Goal: Task Accomplishment & Management: Manage account settings

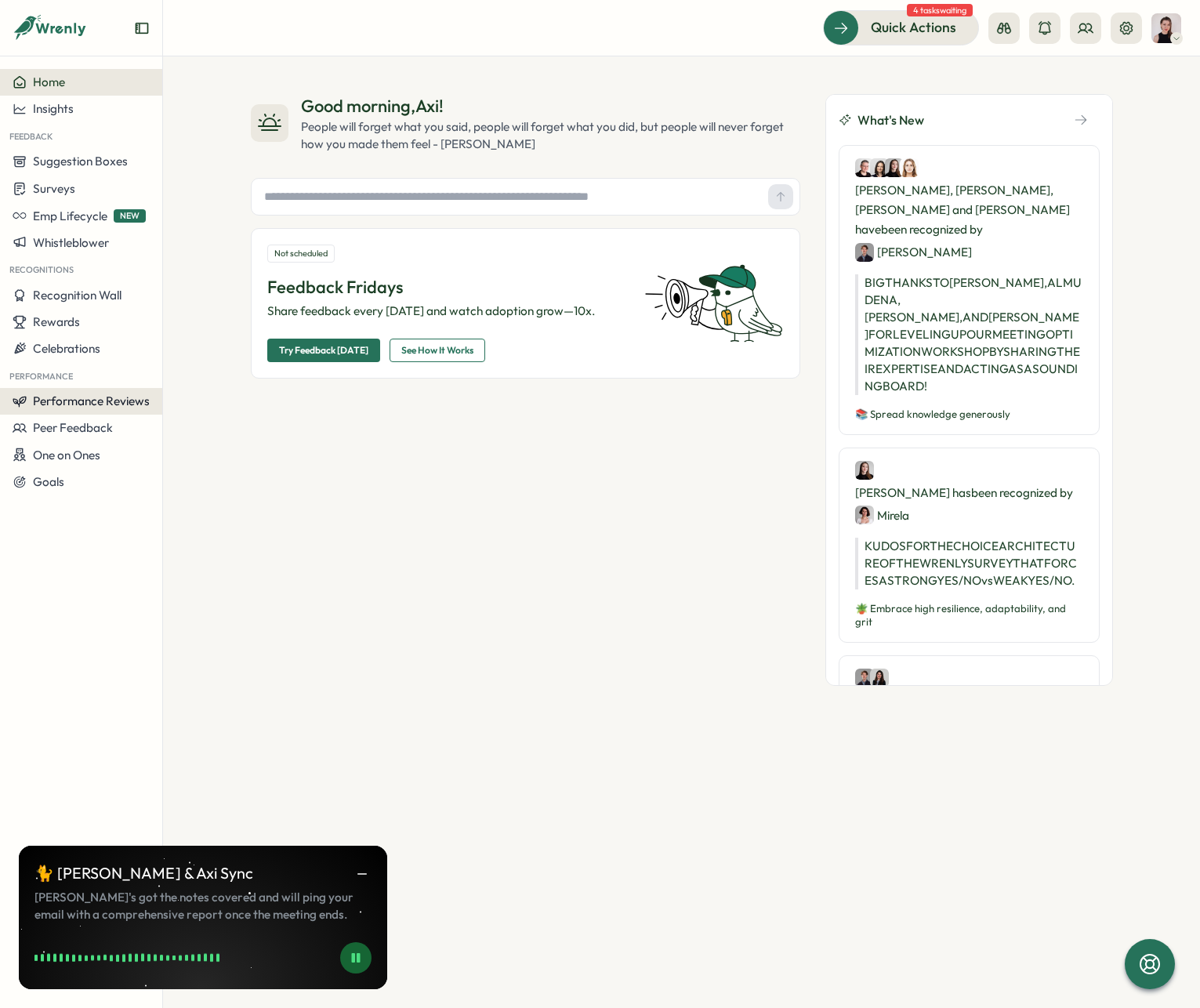
click at [115, 408] on button "Performance Reviews" at bounding box center [81, 400] width 162 height 27
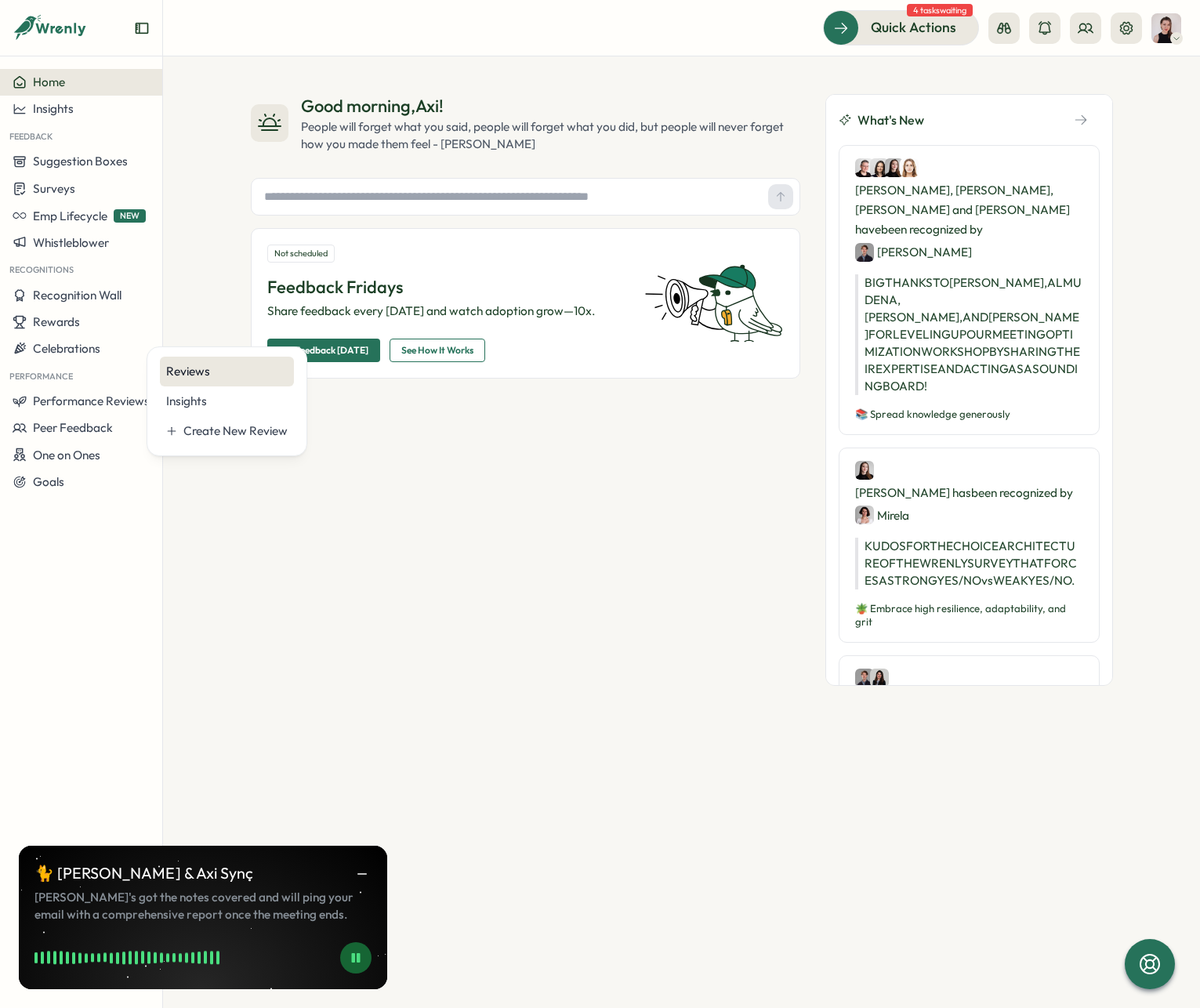
click at [254, 375] on div "Reviews" at bounding box center [226, 371] width 121 height 17
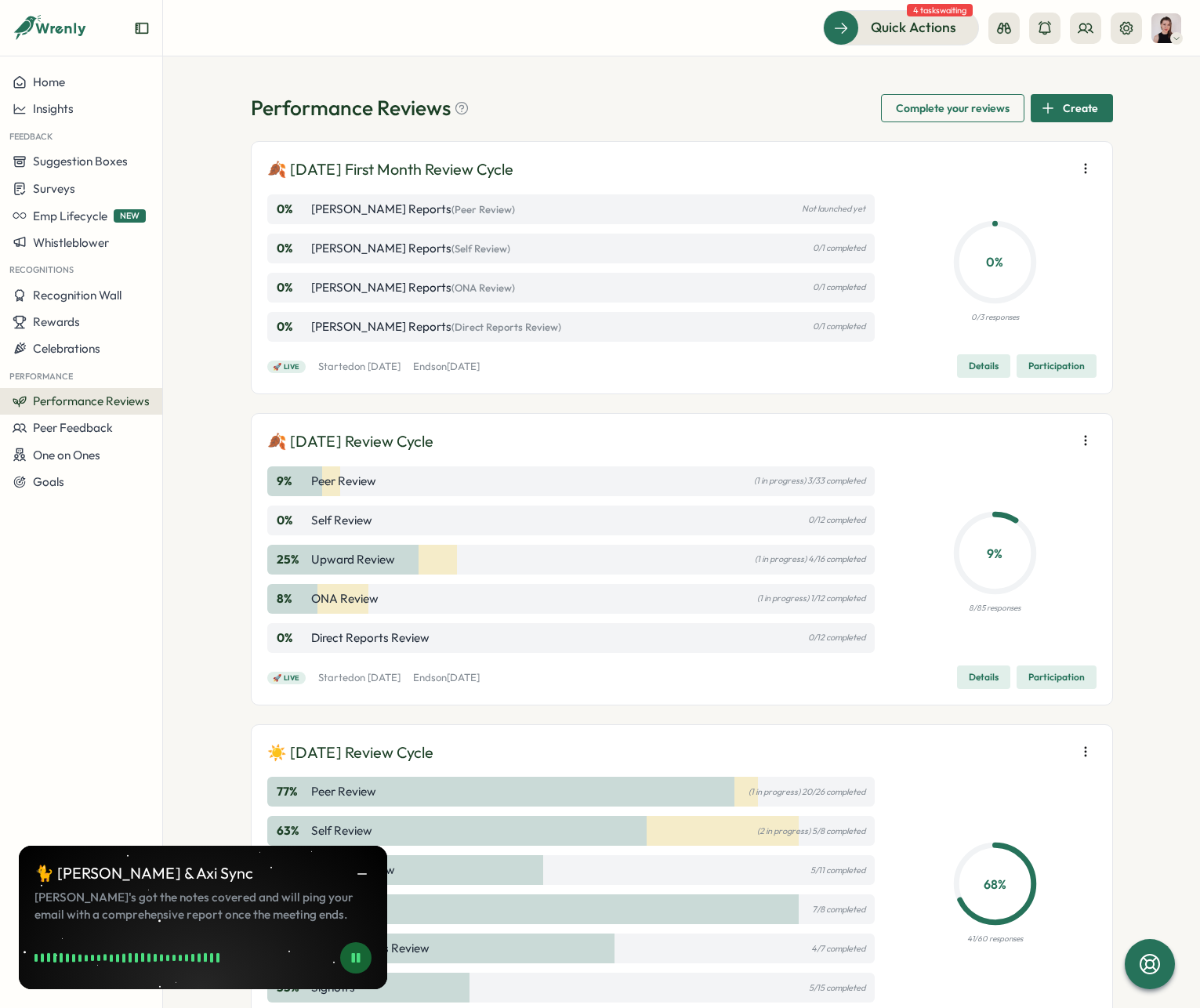
click at [977, 676] on span "Details" at bounding box center [983, 677] width 30 height 22
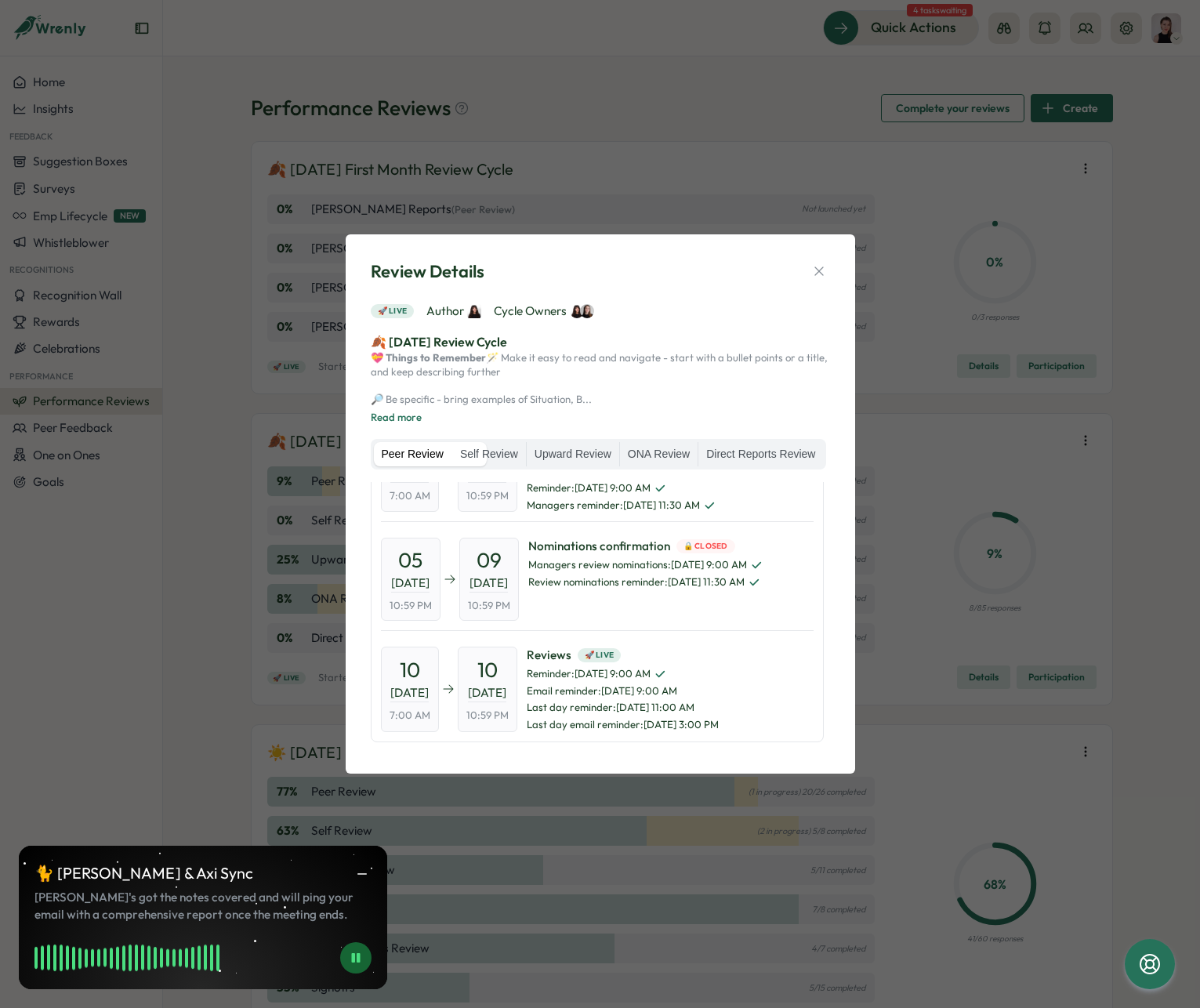
scroll to position [111, 0]
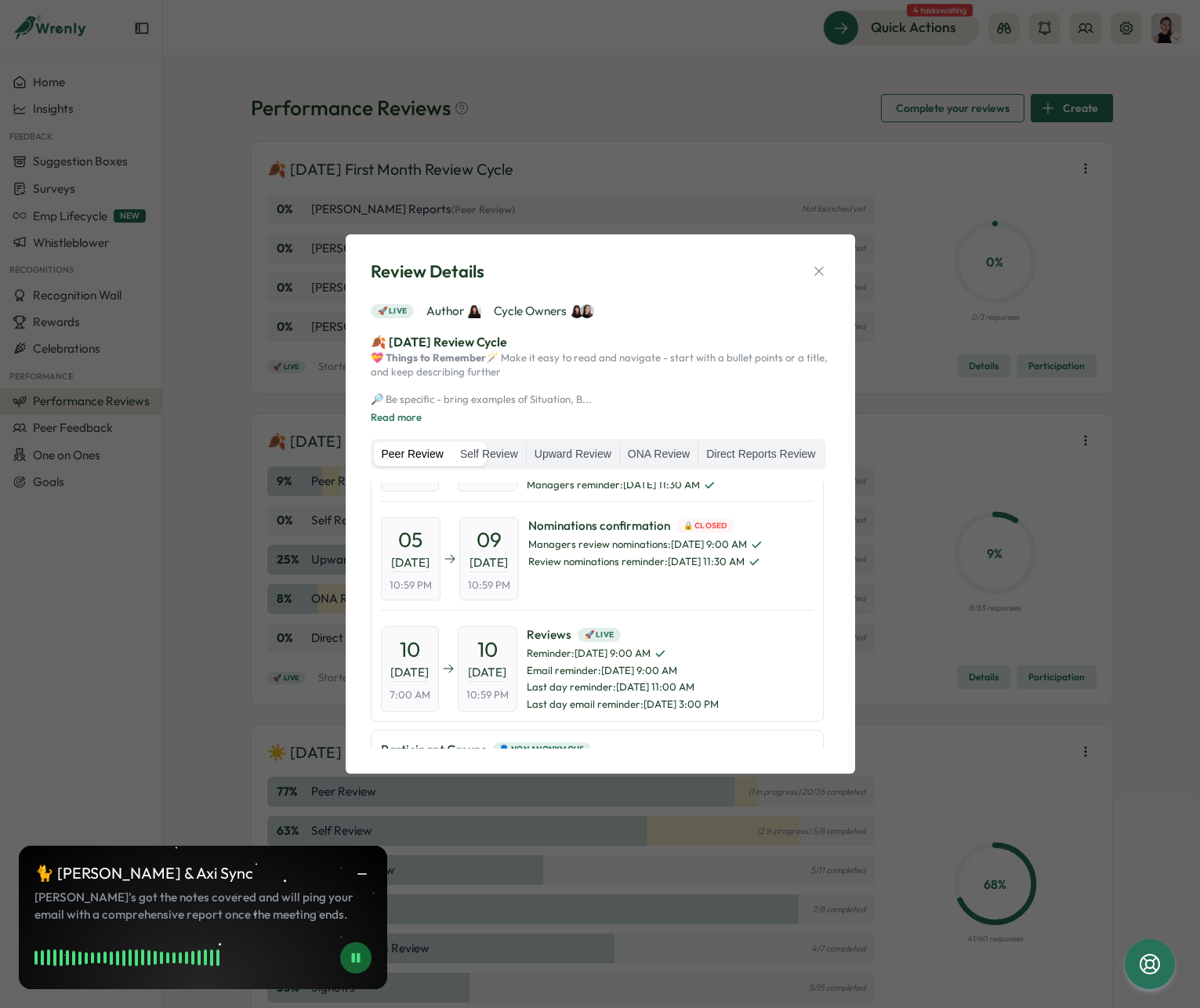
click at [468, 304] on img at bounding box center [474, 311] width 14 height 14
click at [819, 263] on icon "button" at bounding box center [819, 271] width 15 height 15
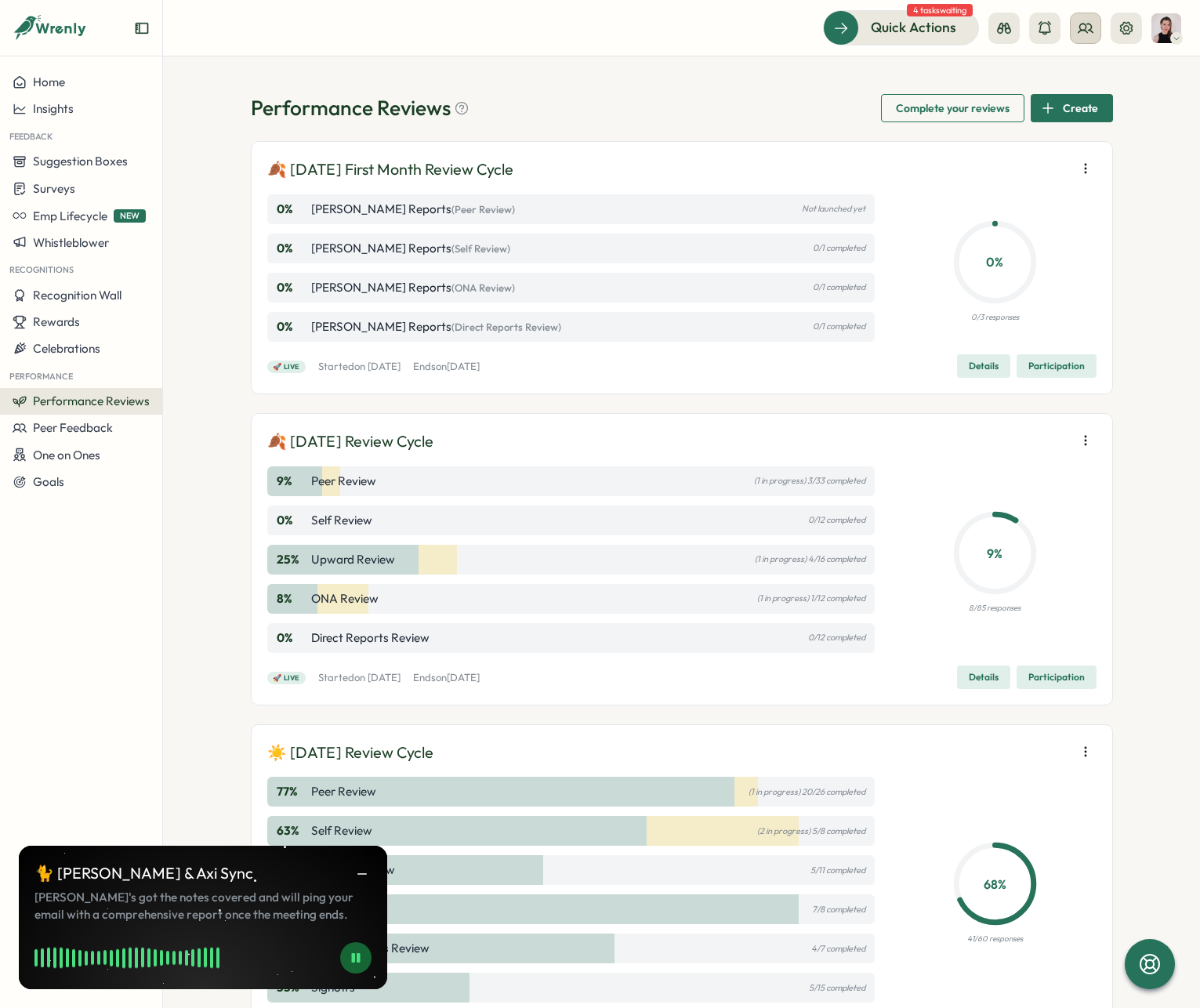
click at [1095, 28] on button at bounding box center [1086, 28] width 31 height 31
click at [1074, 75] on div "Org Members" at bounding box center [1086, 77] width 99 height 17
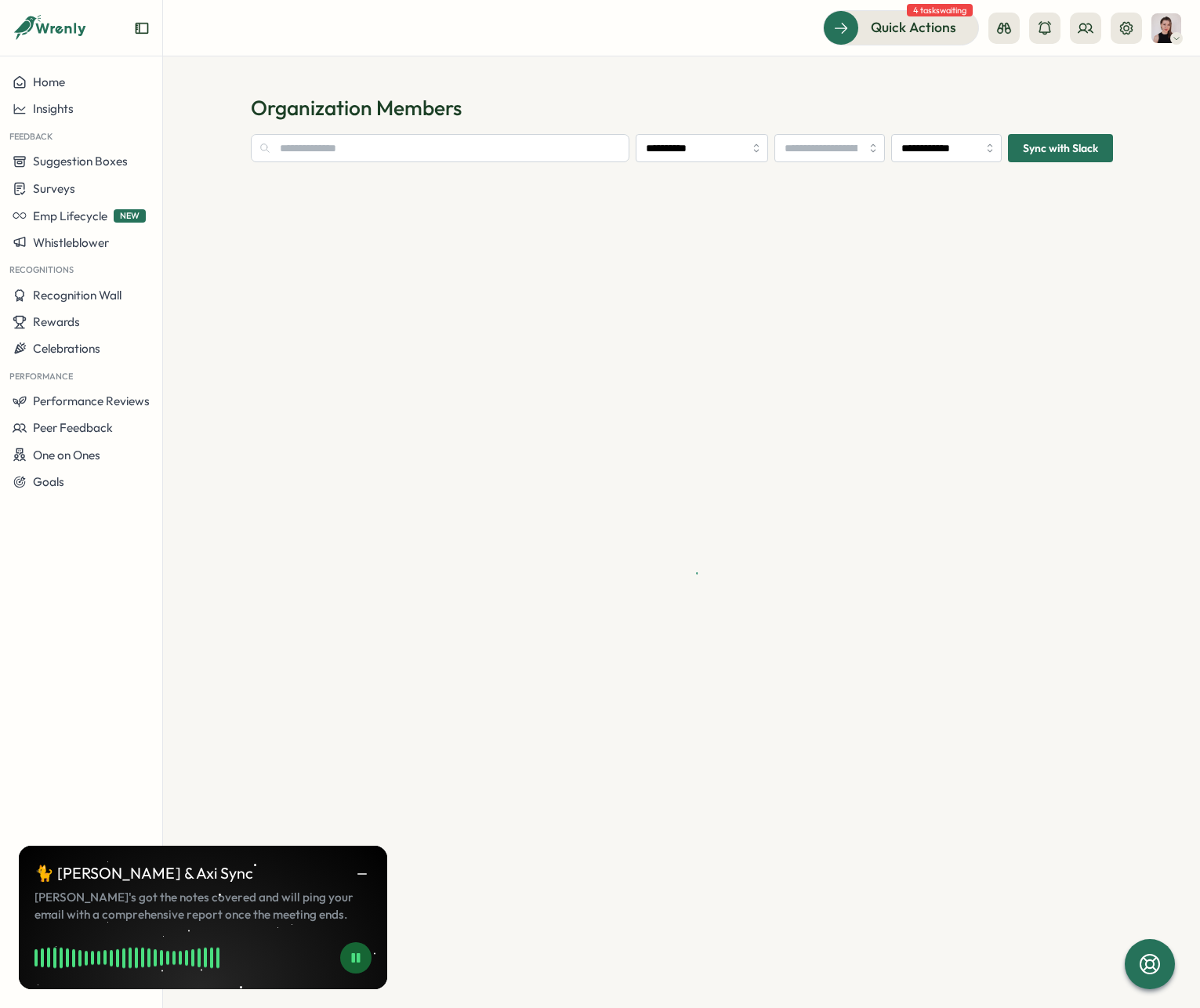
type input "**********"
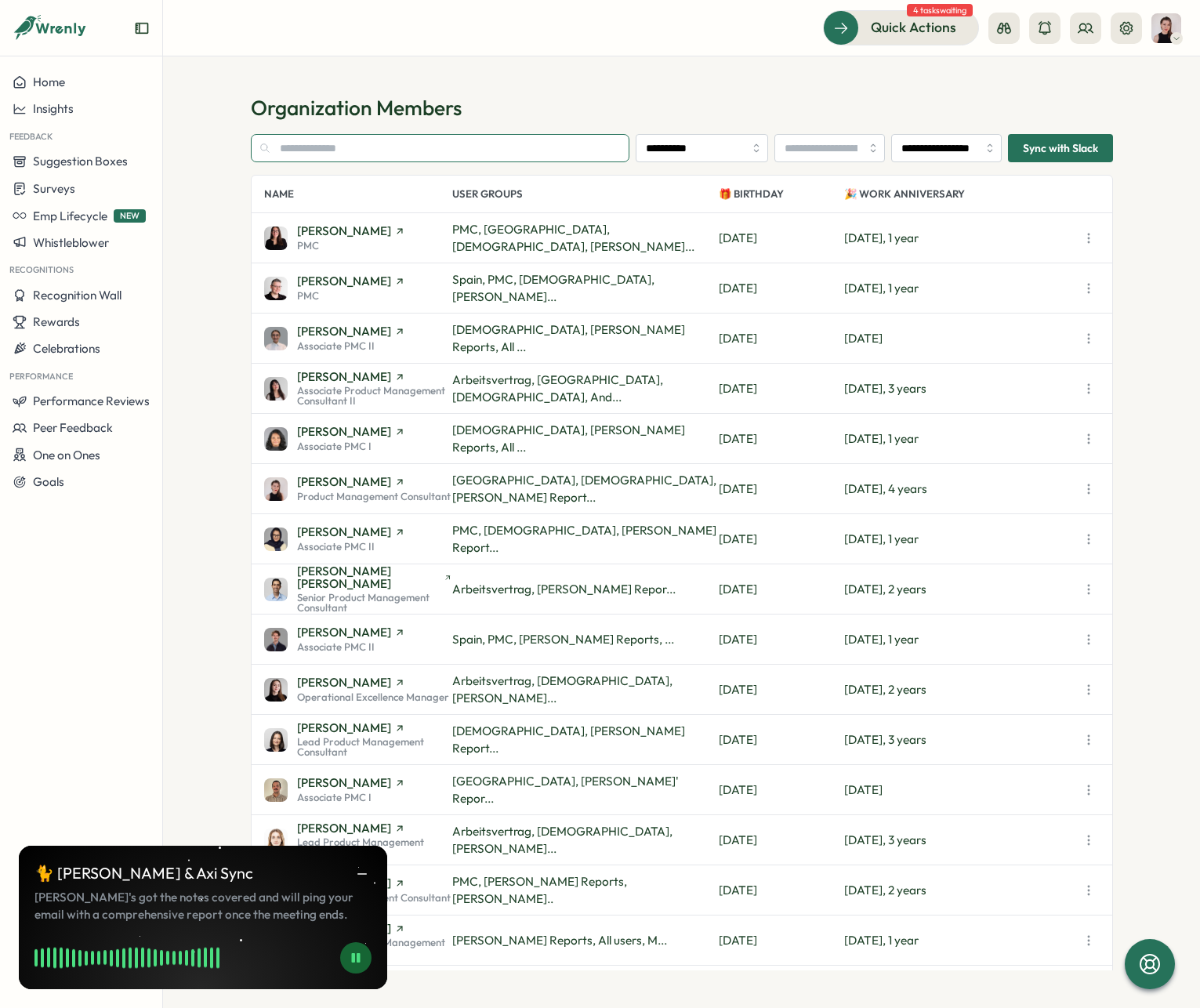
click at [366, 150] on input "text" at bounding box center [440, 148] width 379 height 28
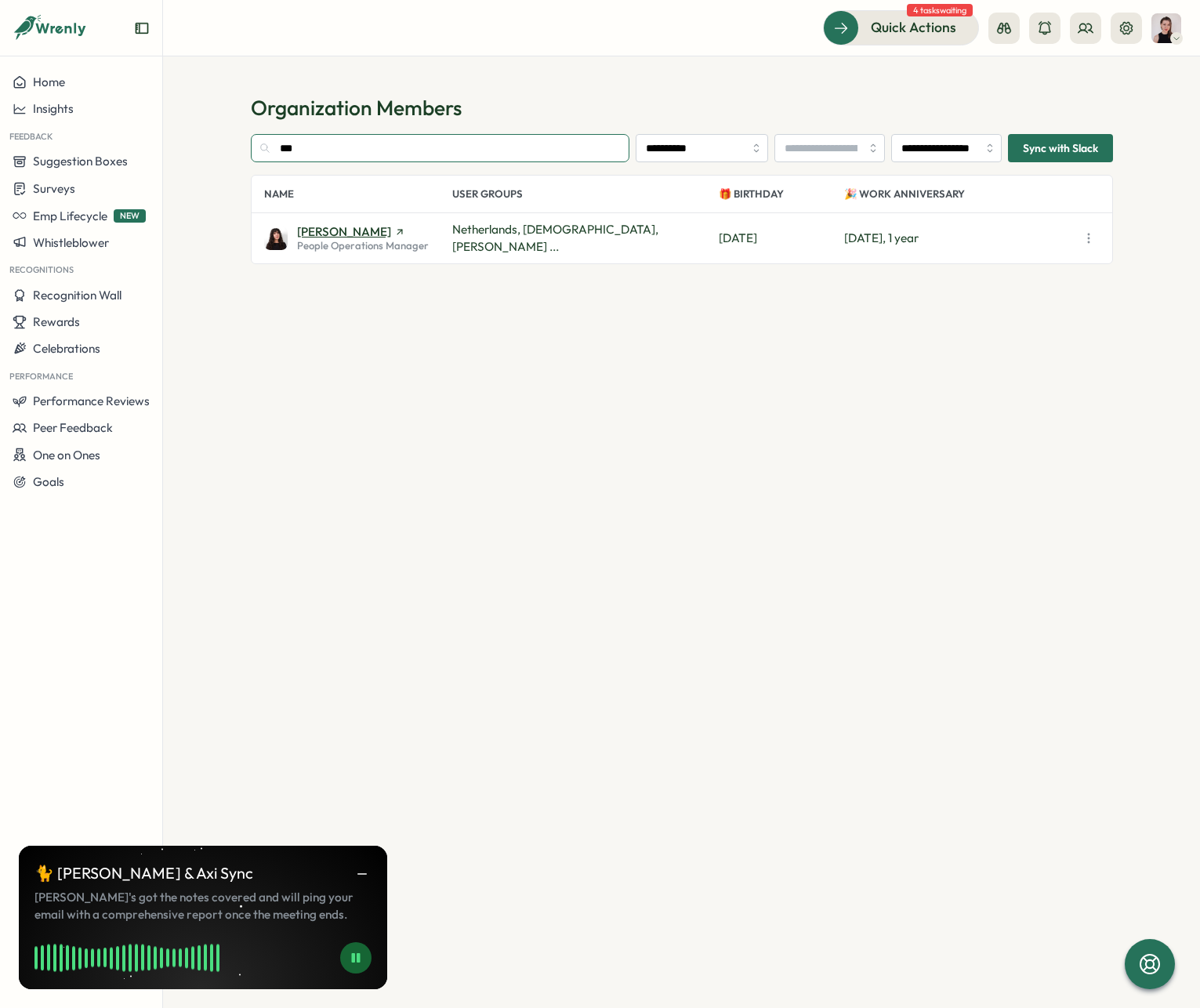
type input "***"
click at [330, 233] on span "[PERSON_NAME]" at bounding box center [344, 232] width 94 height 12
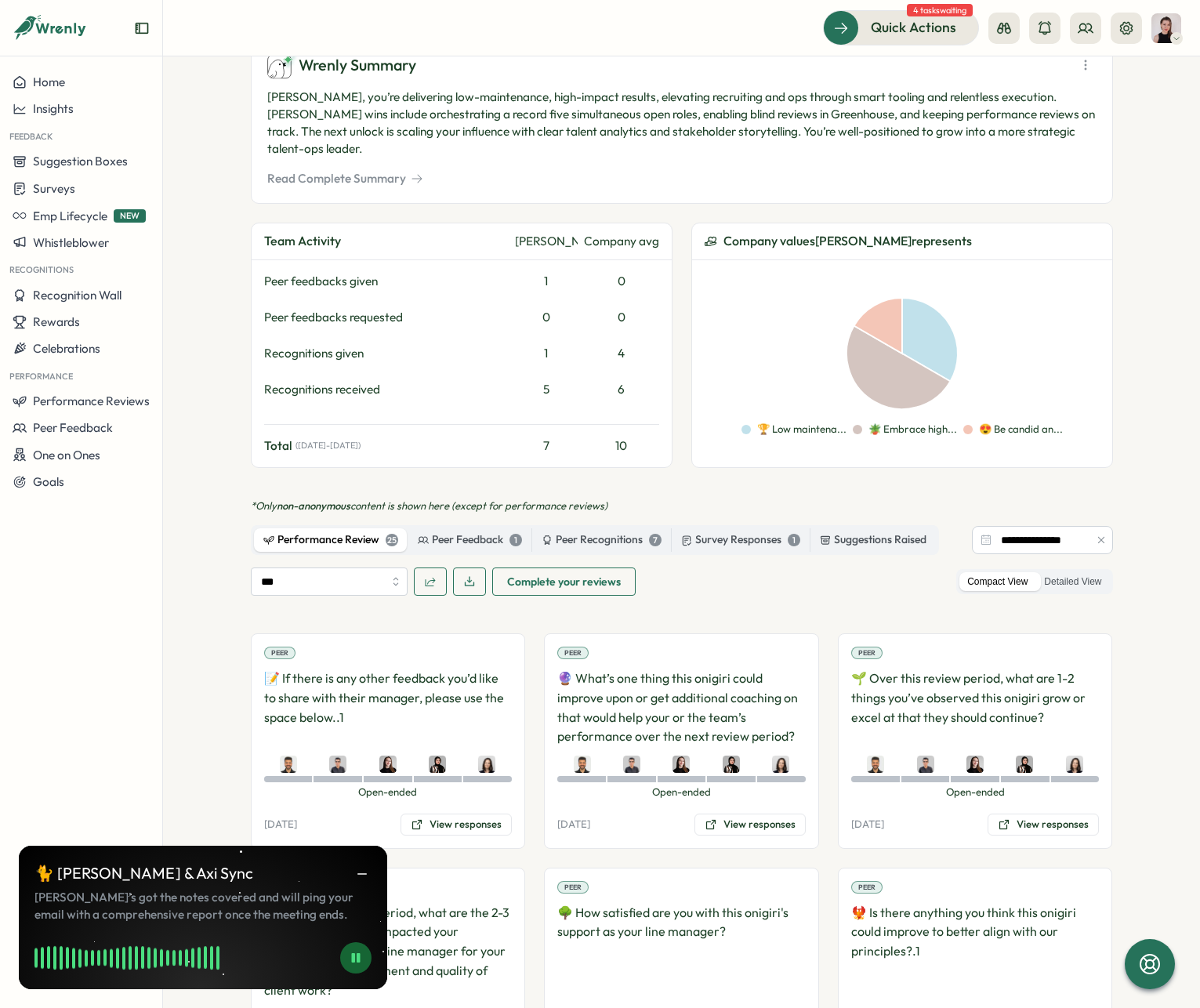
scroll to position [728, 0]
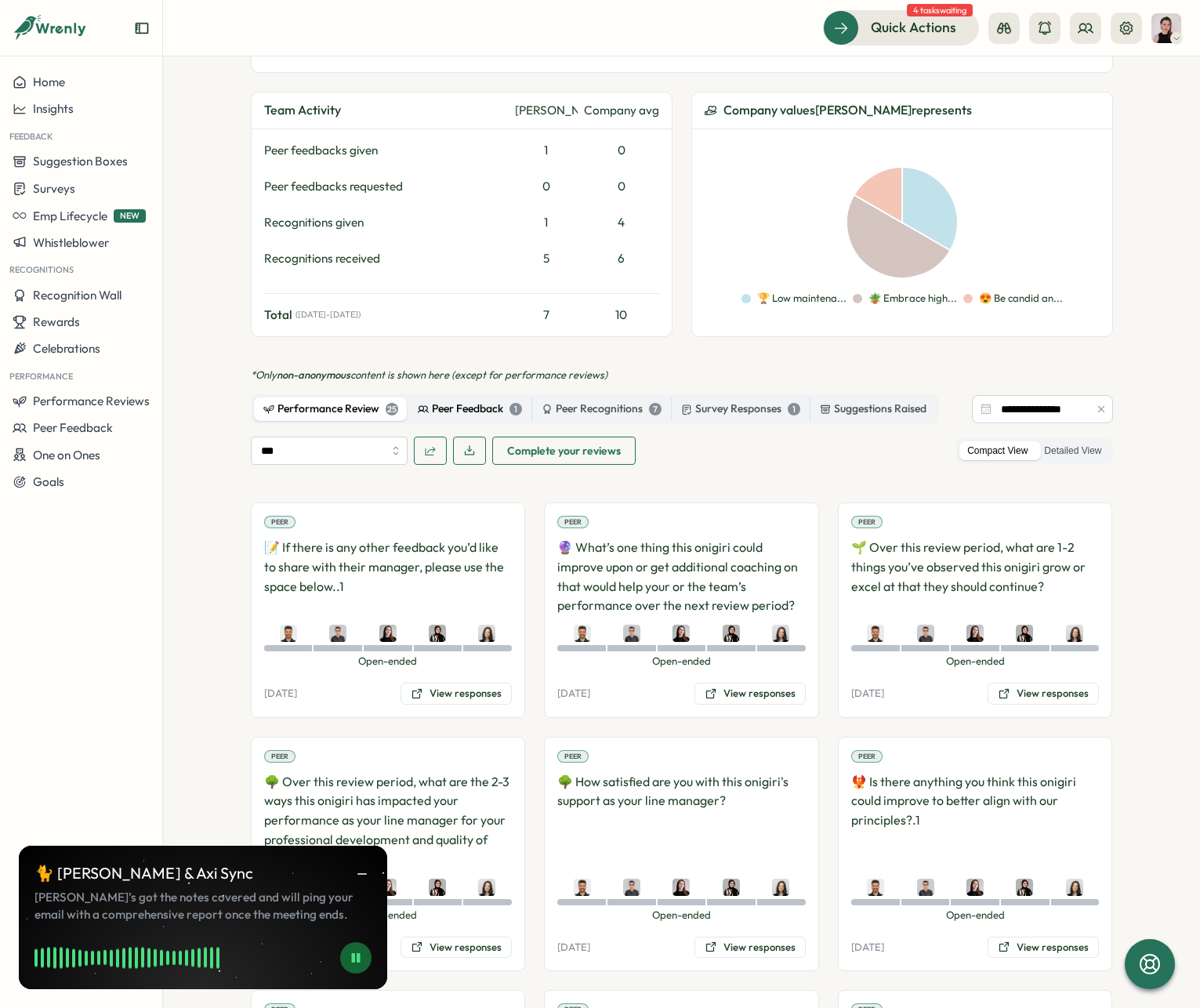
click at [462, 400] on div "Peer Feedback 1" at bounding box center [469, 409] width 104 height 17
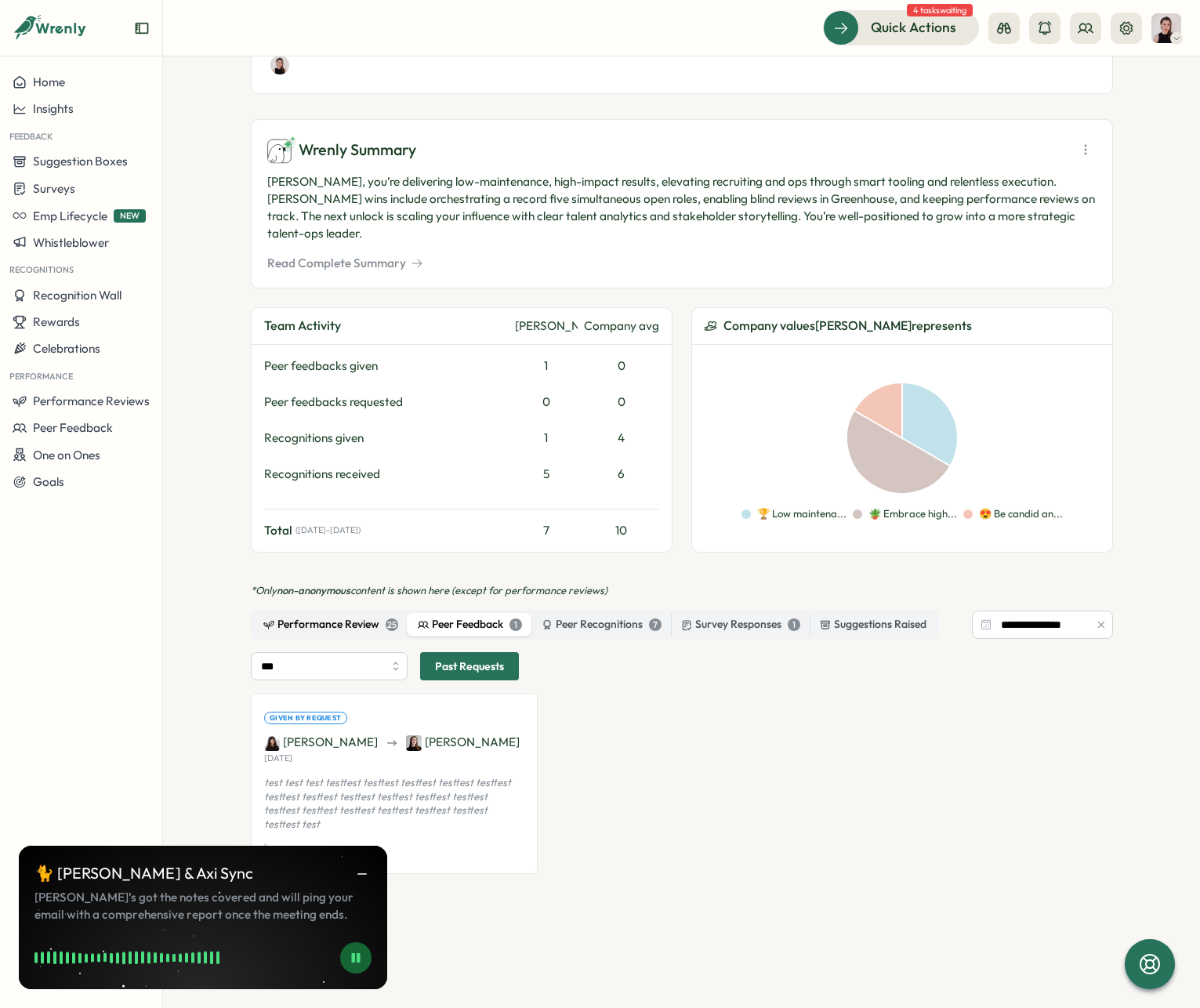
click at [311, 616] on div "Performance Review 25" at bounding box center [330, 625] width 135 height 17
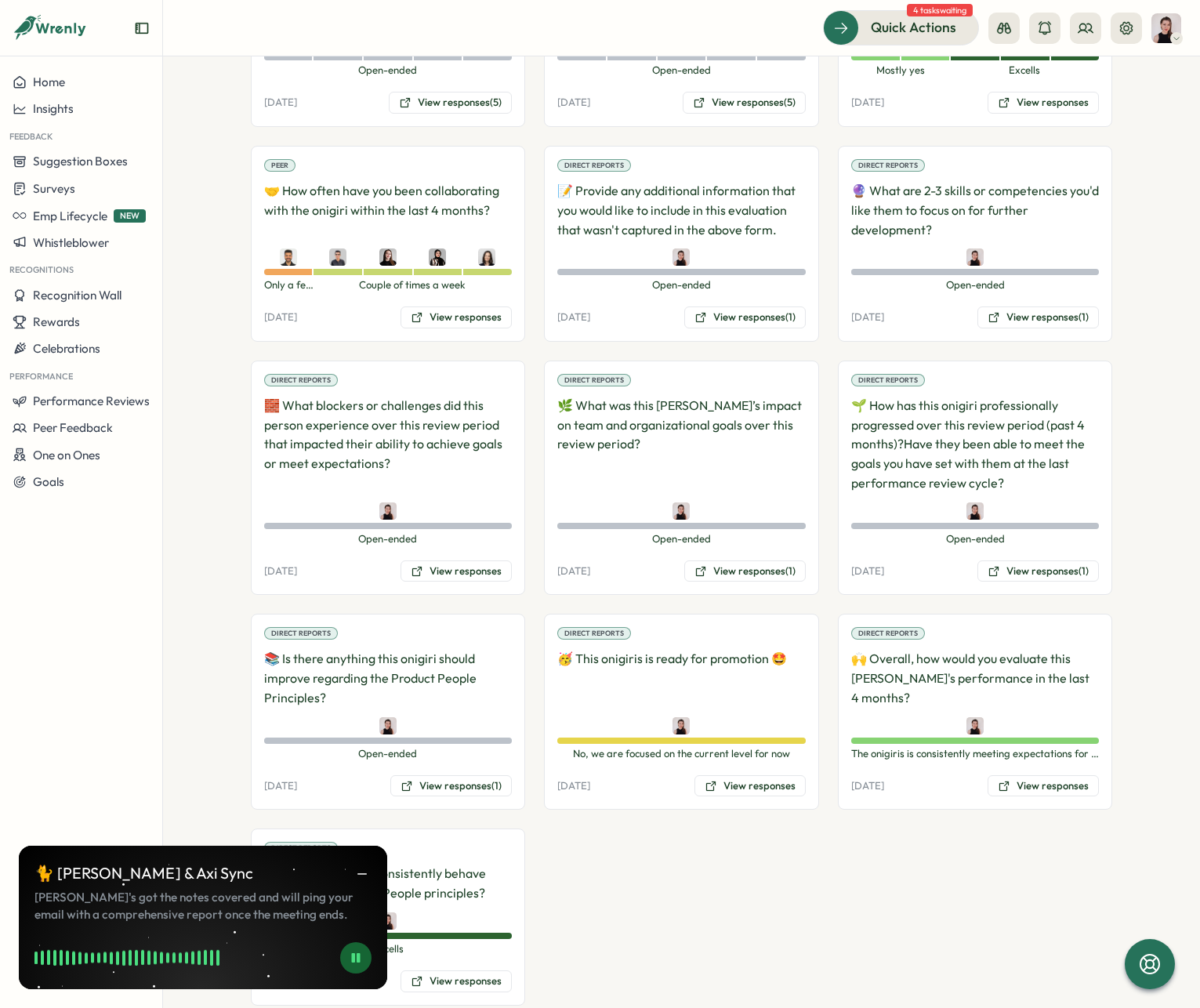
scroll to position [1966, 0]
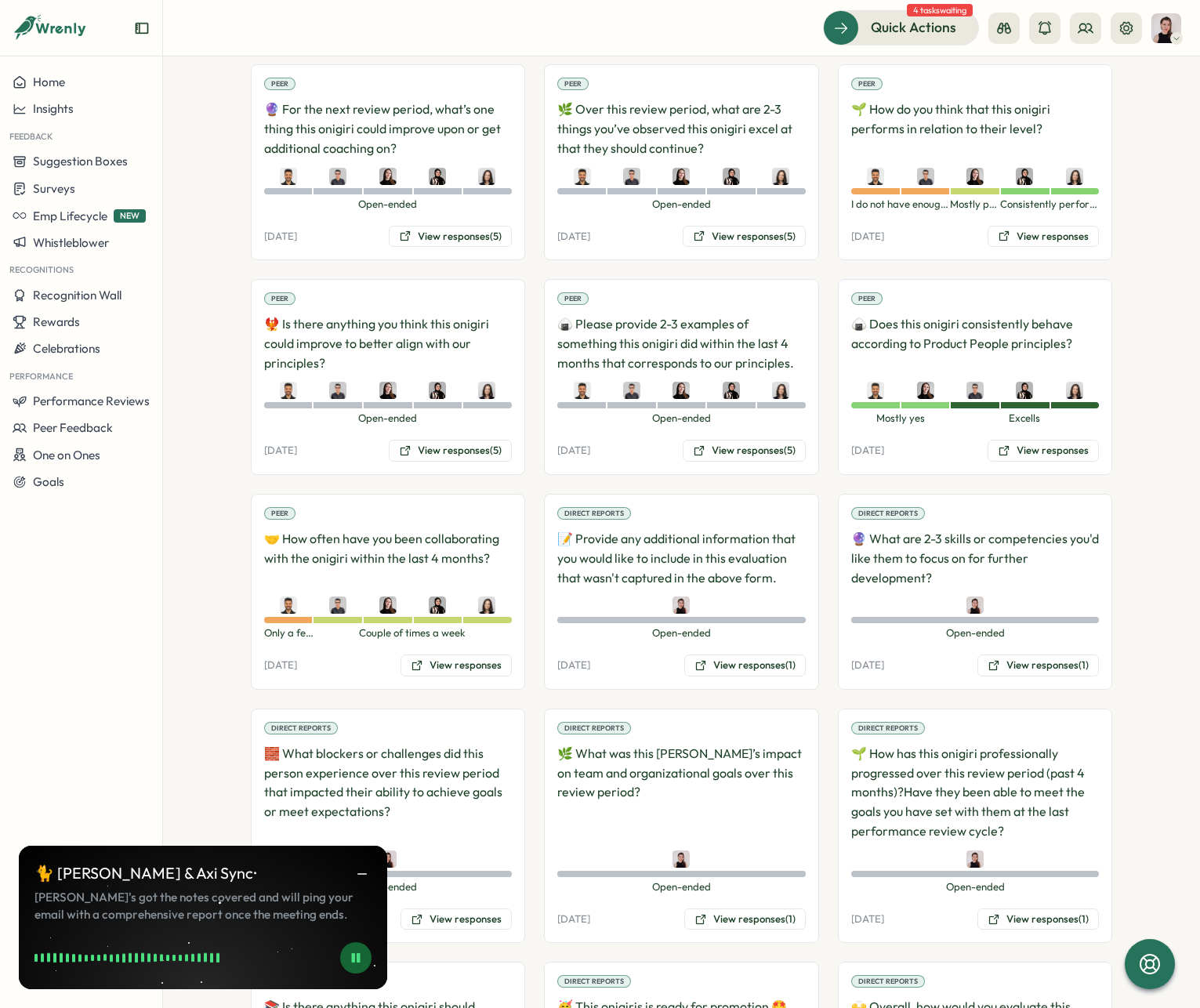
click at [1171, 34] on div at bounding box center [1176, 38] width 13 height 13
click at [1145, 100] on div "My Activity" at bounding box center [1140, 107] width 77 height 17
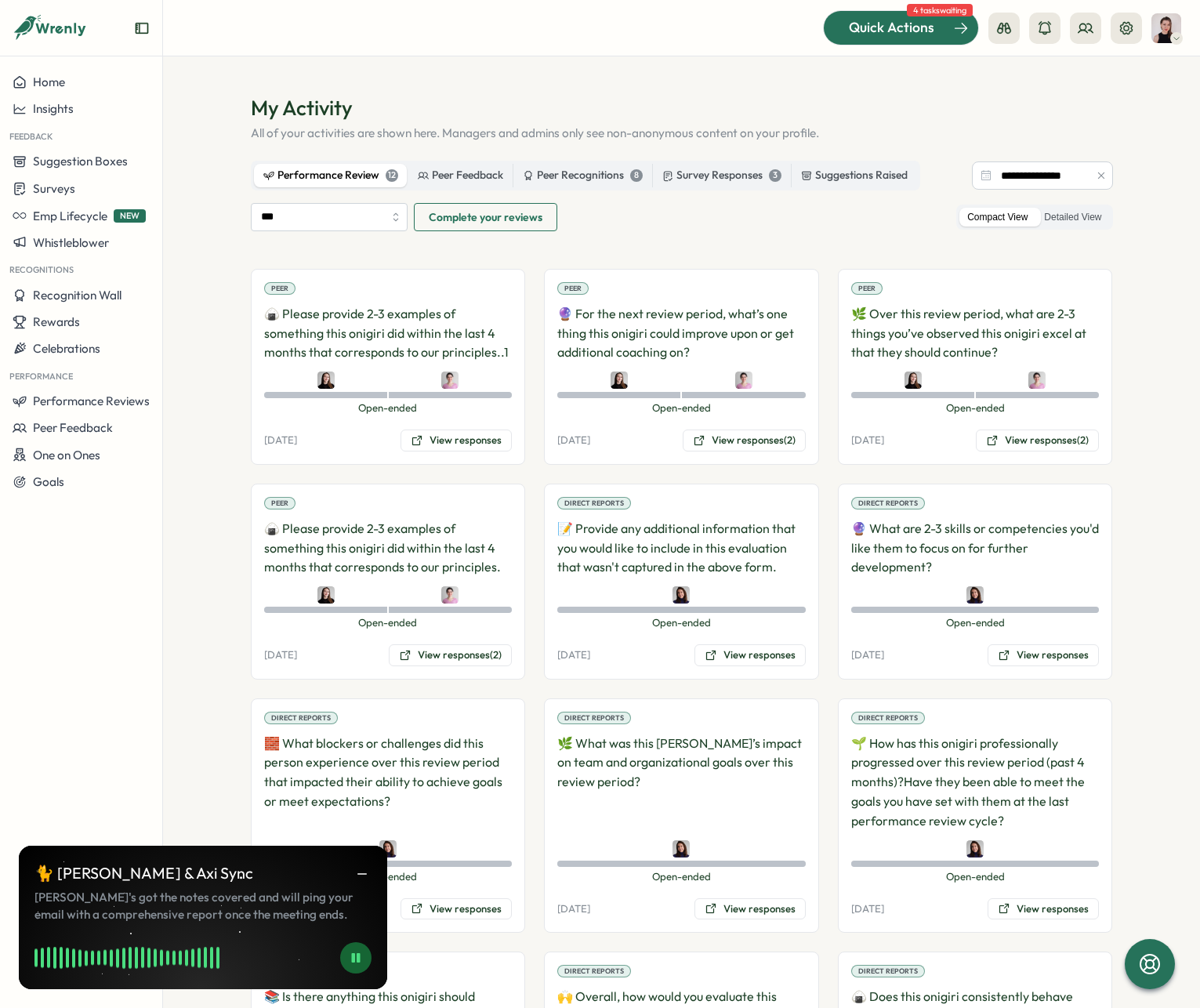
click at [895, 30] on span "Quick Actions" at bounding box center [891, 27] width 85 height 21
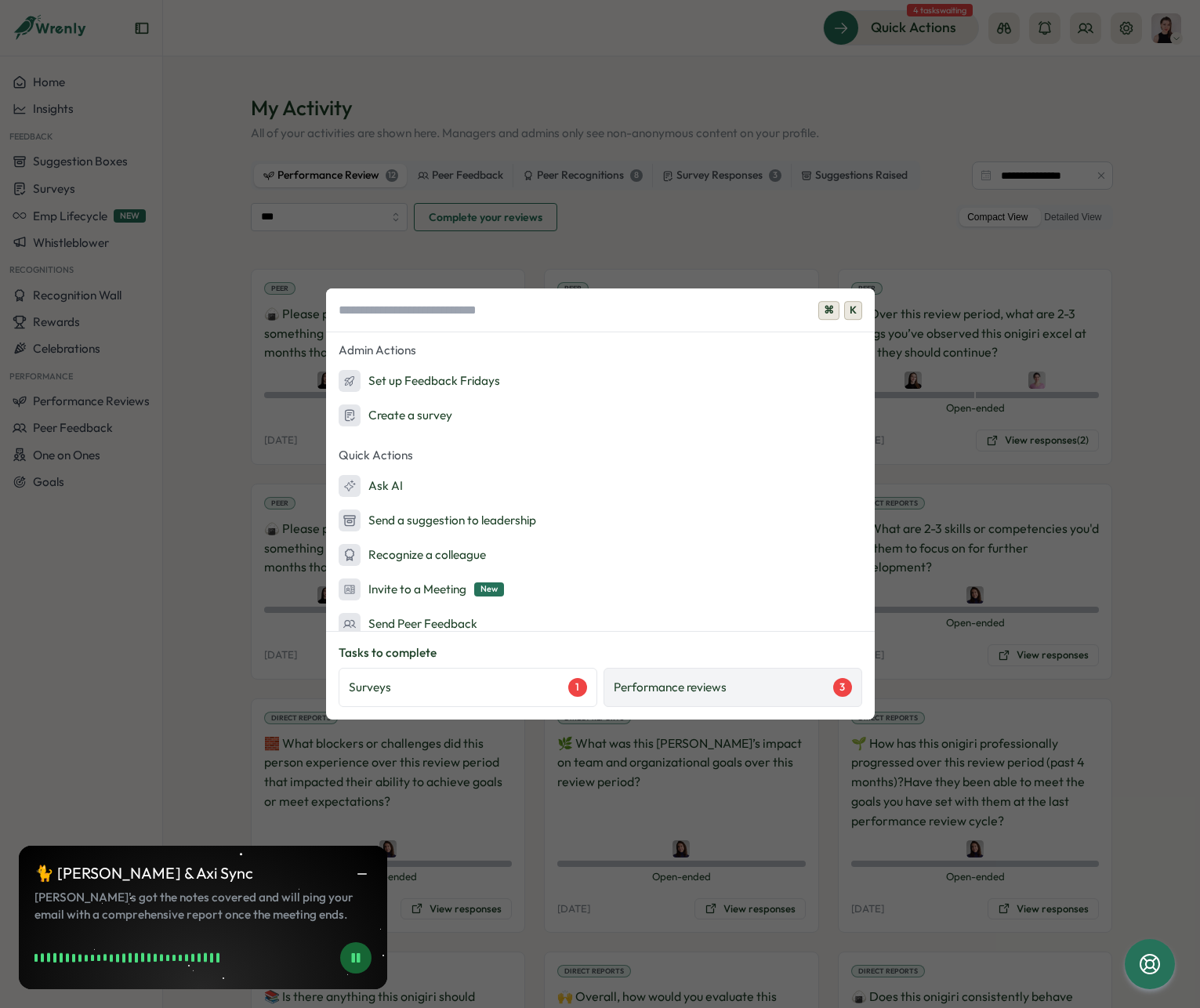
click at [701, 689] on p "Performance reviews" at bounding box center [670, 687] width 113 height 17
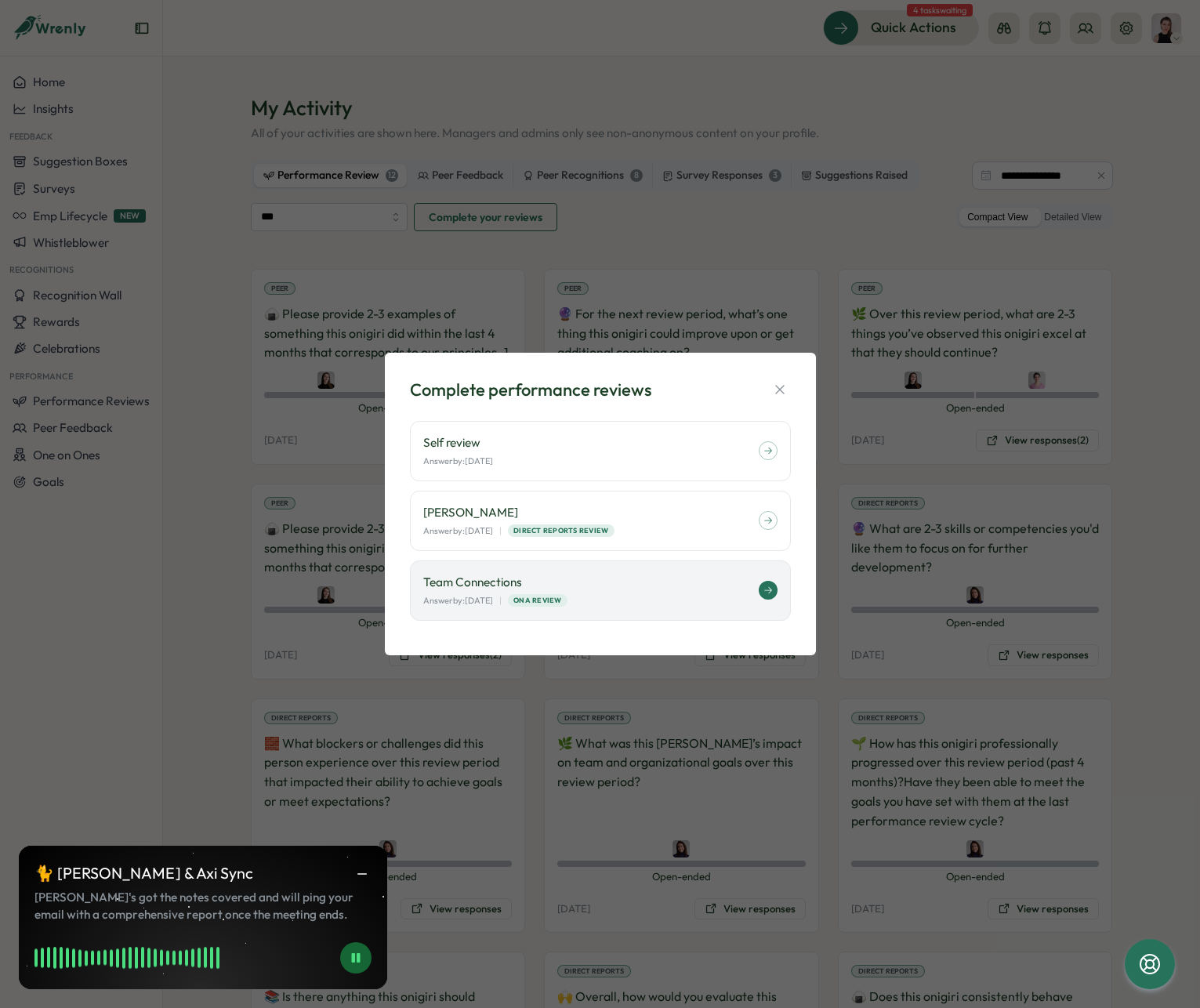
click at [671, 597] on div "Answer by: October 10 | ONA Review" at bounding box center [591, 601] width 335 height 14
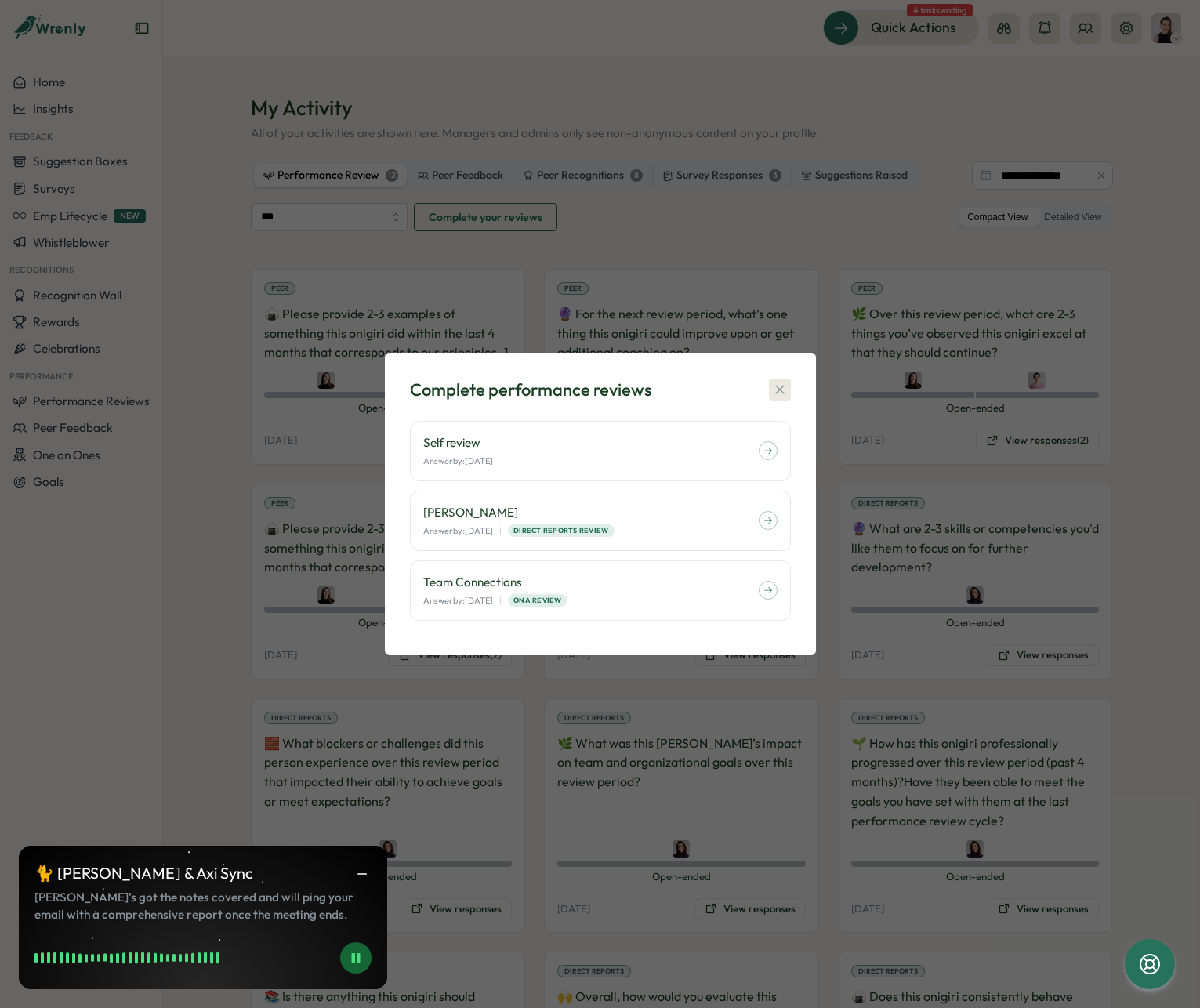
click at [783, 384] on icon "button" at bounding box center [780, 389] width 15 height 15
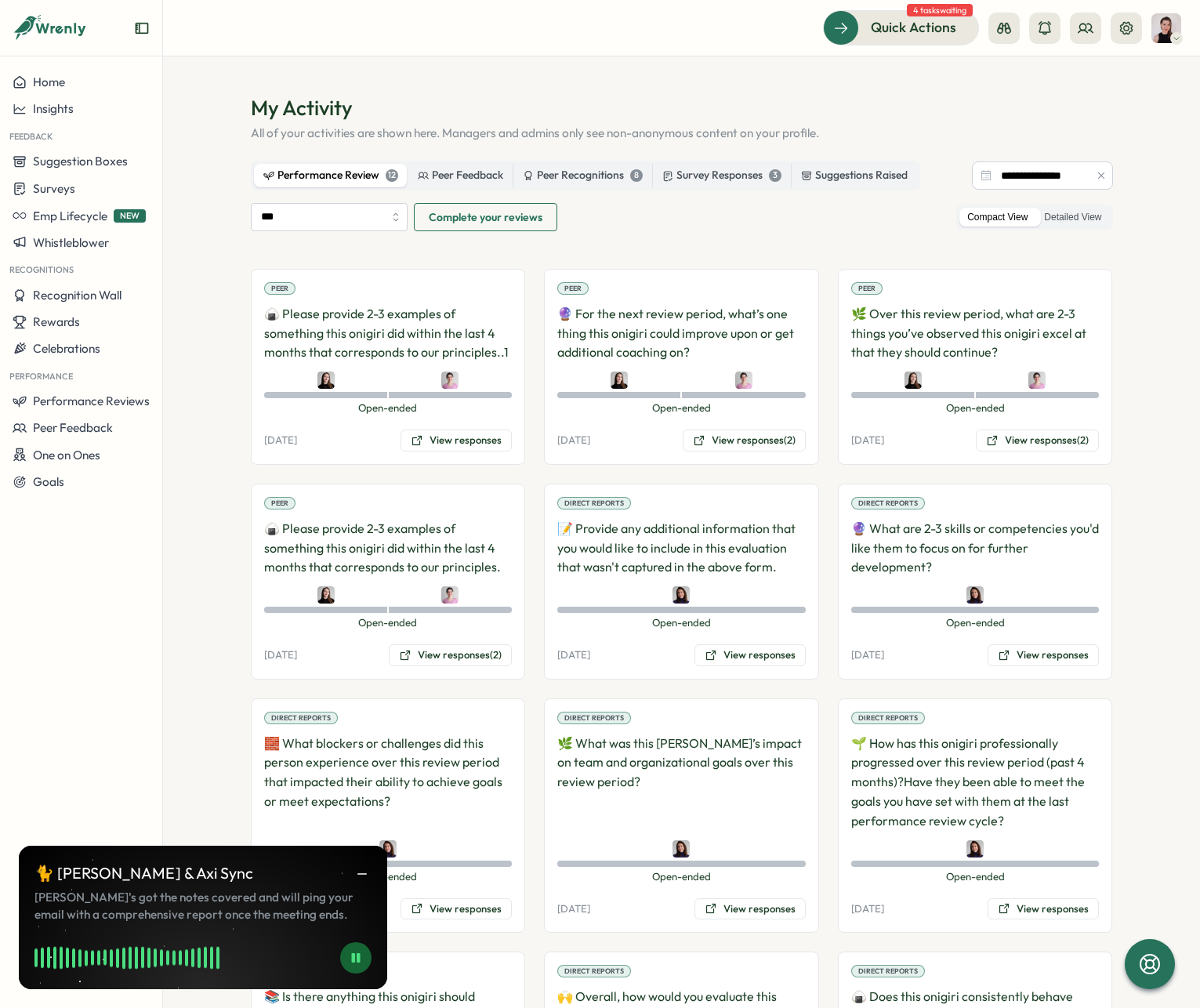
click at [1160, 39] on img at bounding box center [1166, 28] width 30 height 30
drag, startPoint x: 58, startPoint y: 402, endPoint x: 70, endPoint y: 404, distance: 12.2
click at [59, 402] on span "Performance Reviews" at bounding box center [91, 400] width 117 height 15
click at [227, 378] on div "Reviews" at bounding box center [226, 371] width 121 height 17
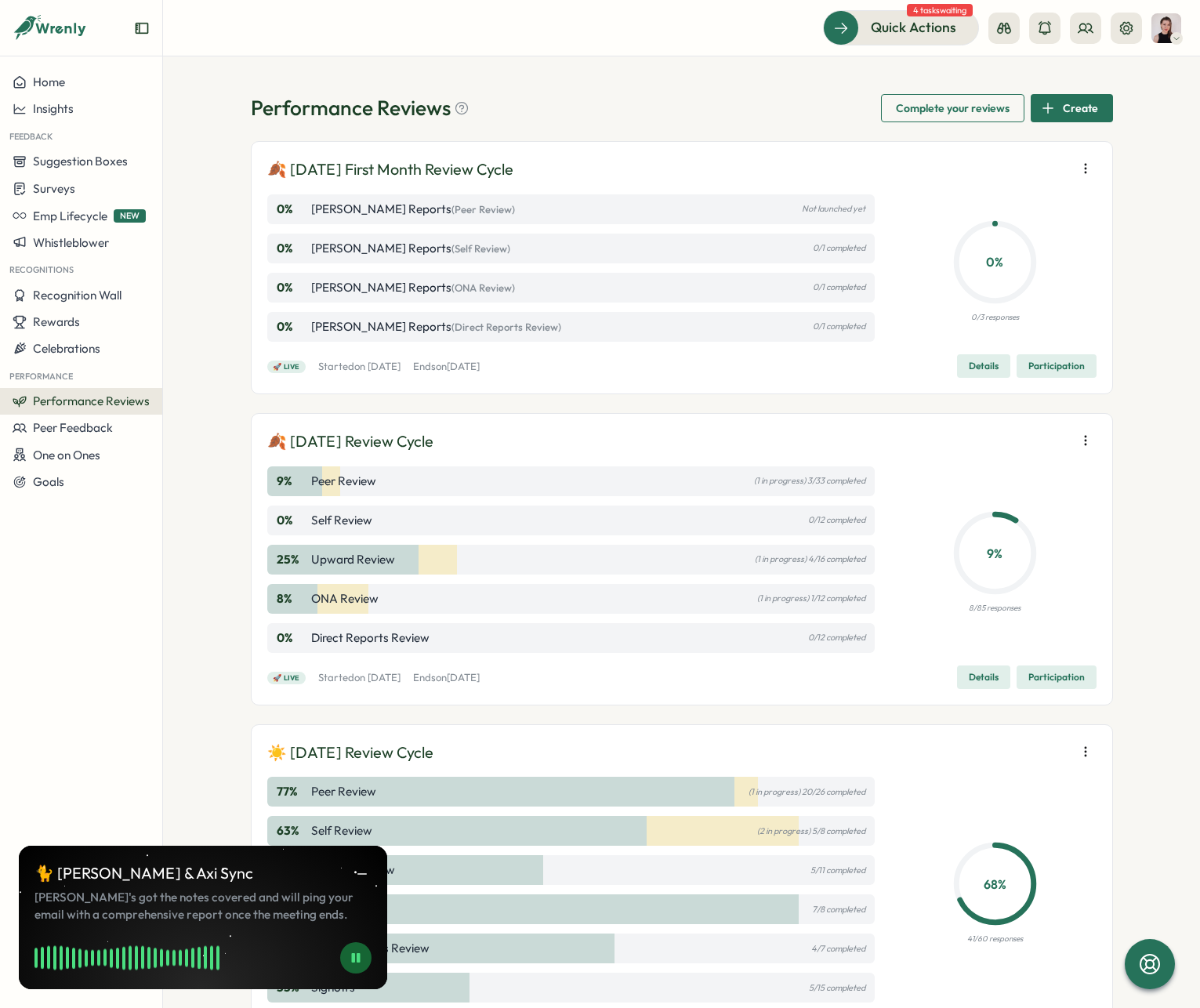
click at [1064, 681] on span "Participation" at bounding box center [1056, 677] width 57 height 22
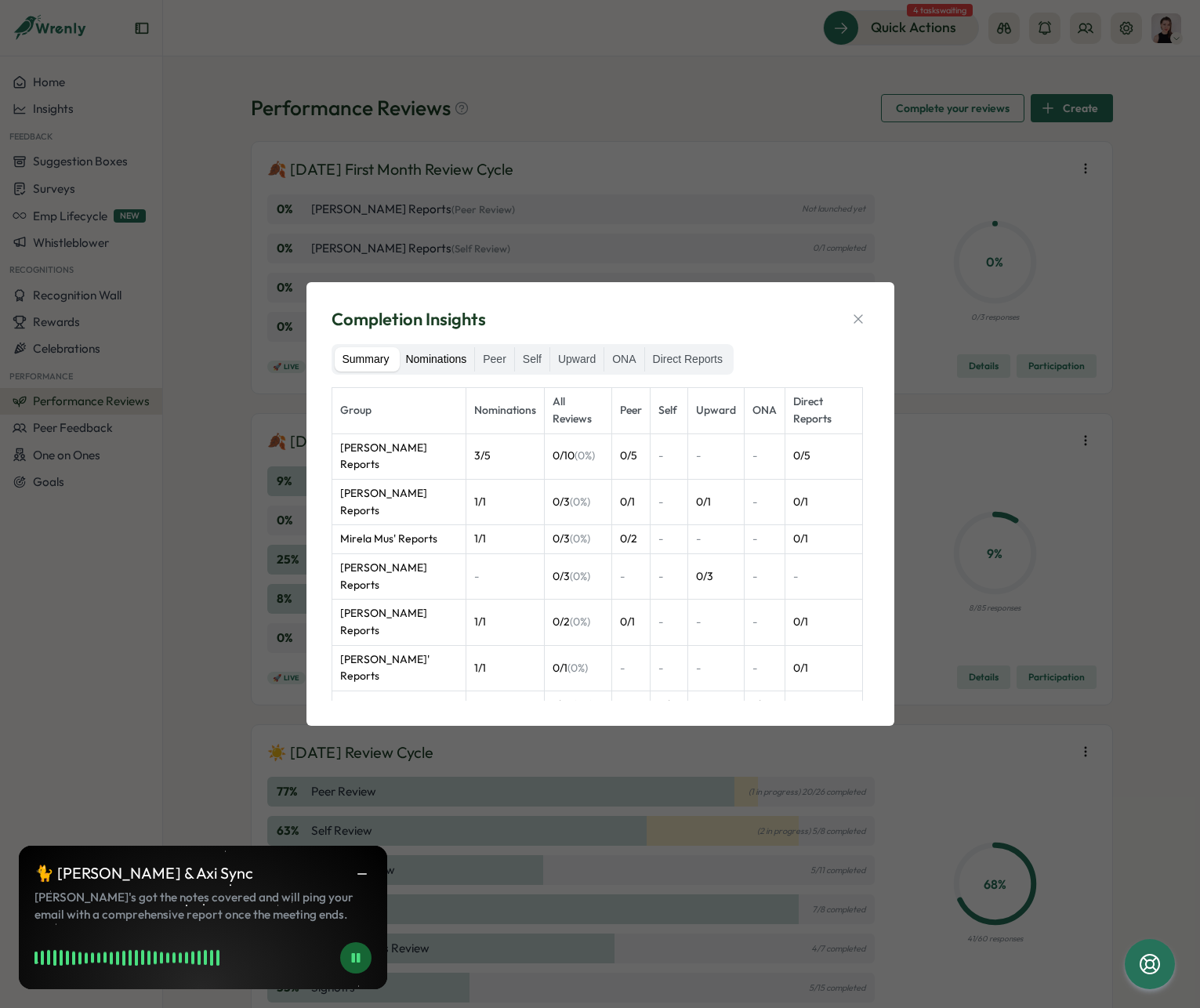
click at [444, 362] on label "Nominations" at bounding box center [435, 359] width 77 height 25
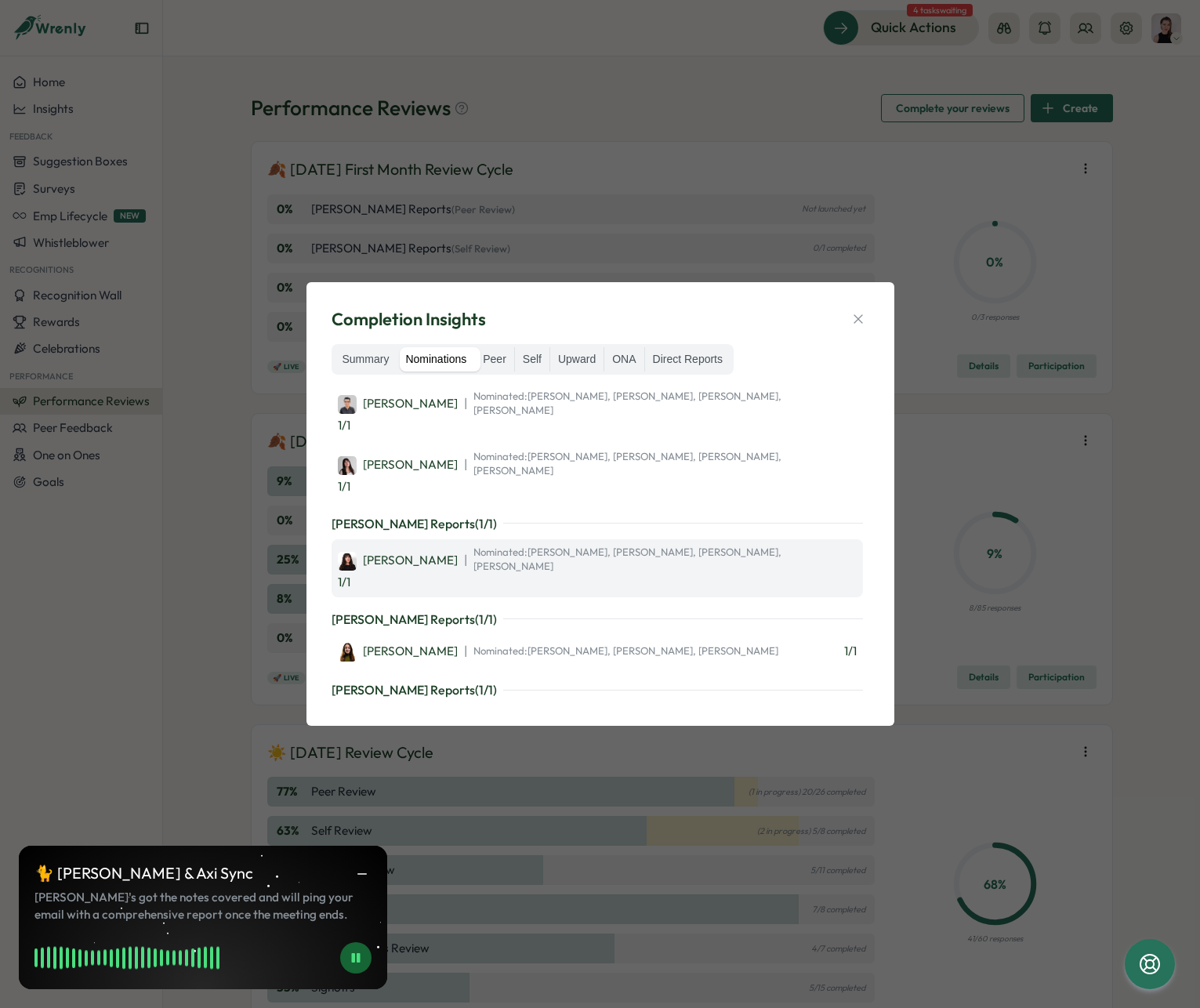
scroll to position [182, 0]
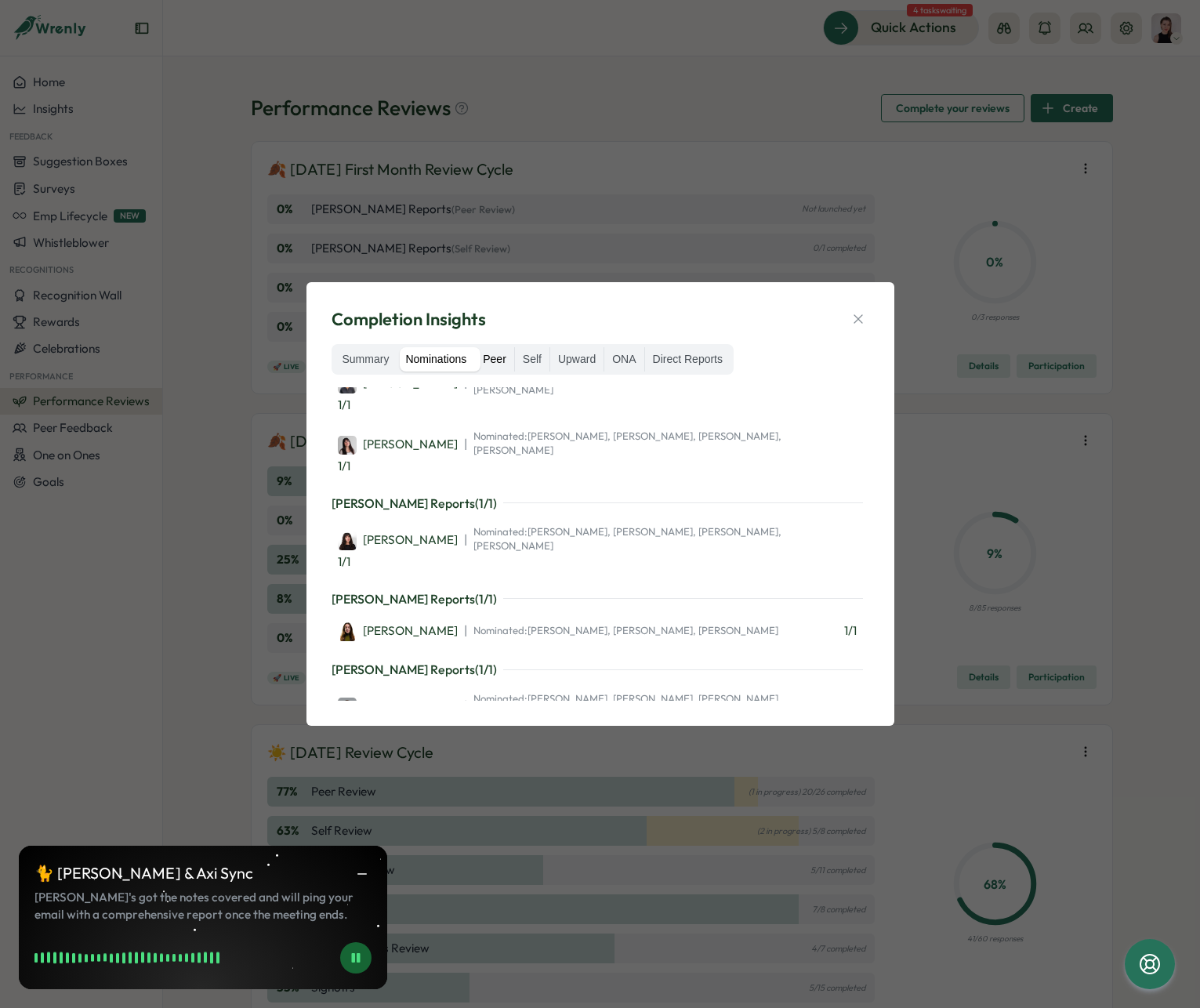
click at [494, 352] on label "Peer" at bounding box center [495, 359] width 40 height 25
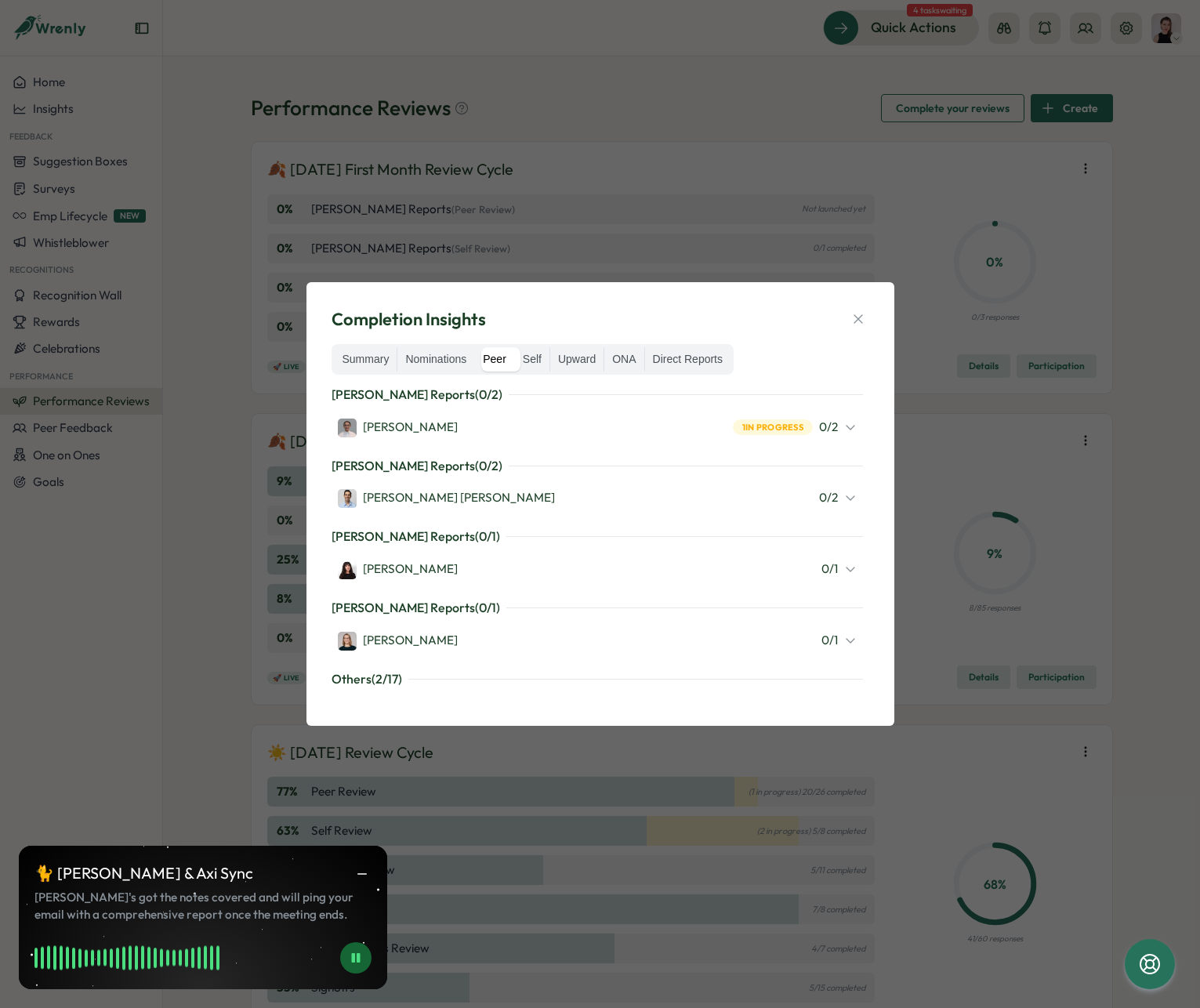
scroll to position [284, 0]
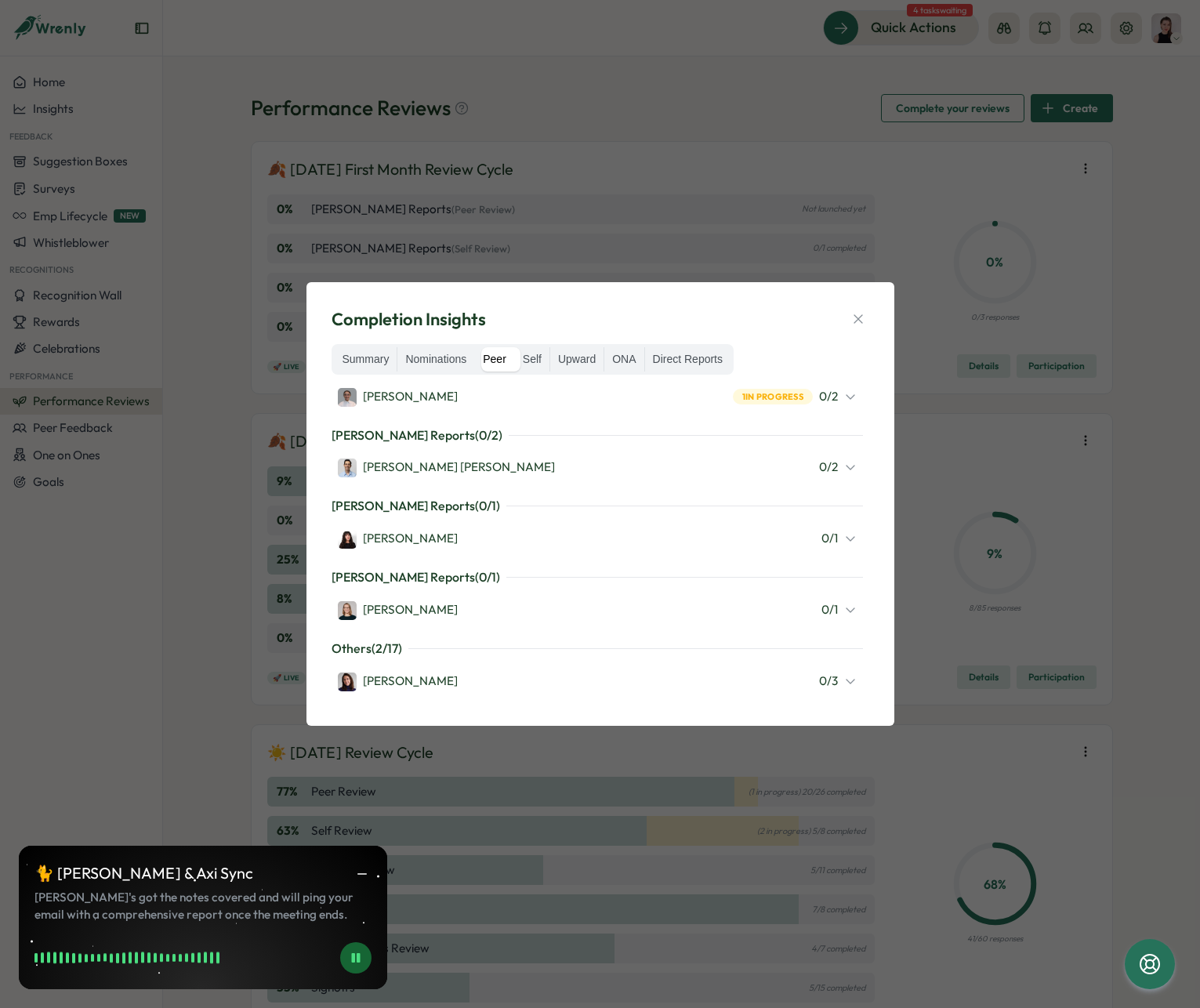
click at [491, 528] on div "Kelly Rosa 0 / 1" at bounding box center [597, 539] width 519 height 21
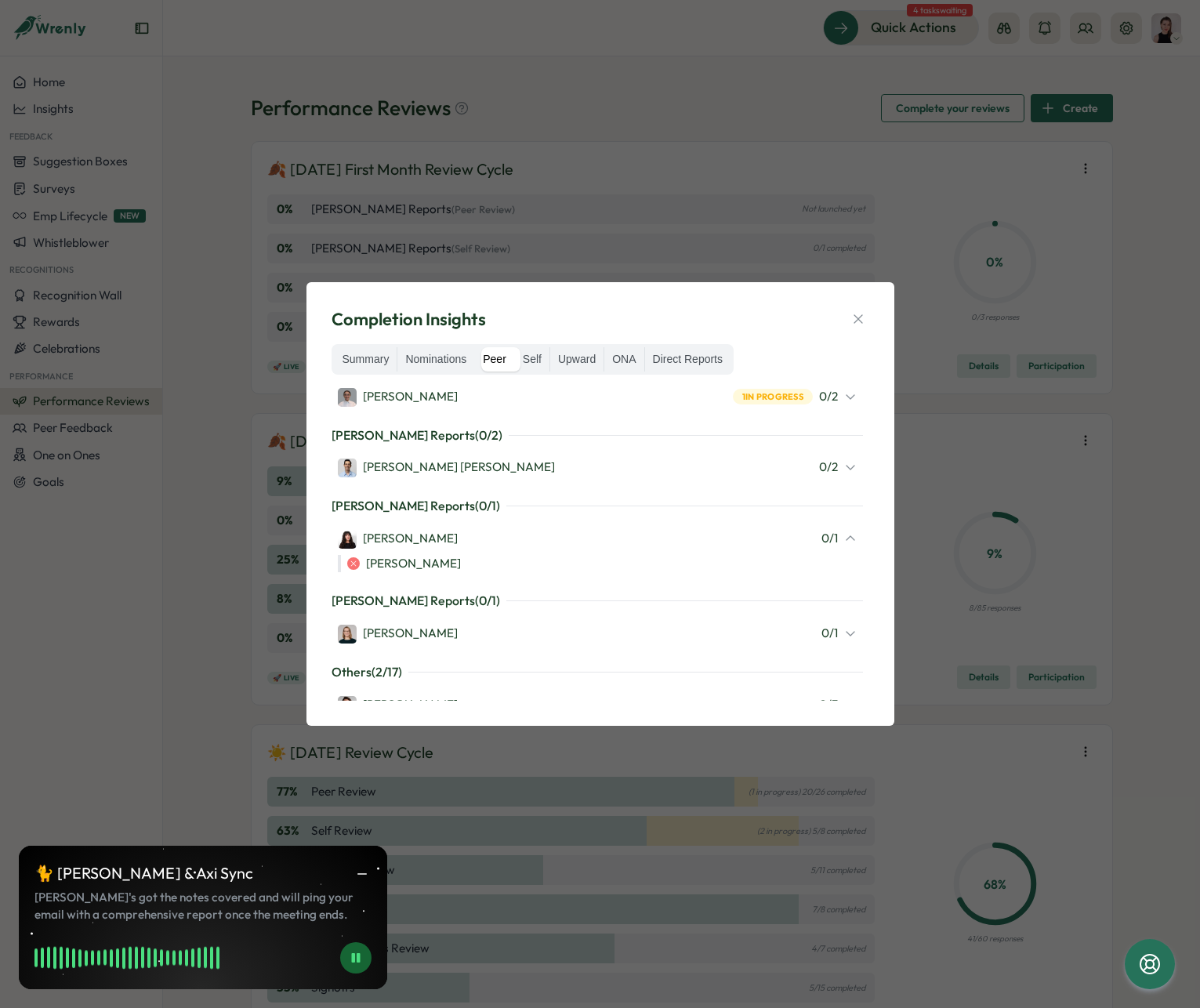
click at [495, 529] on div "Kelly Rosa 0 / 1" at bounding box center [597, 539] width 519 height 21
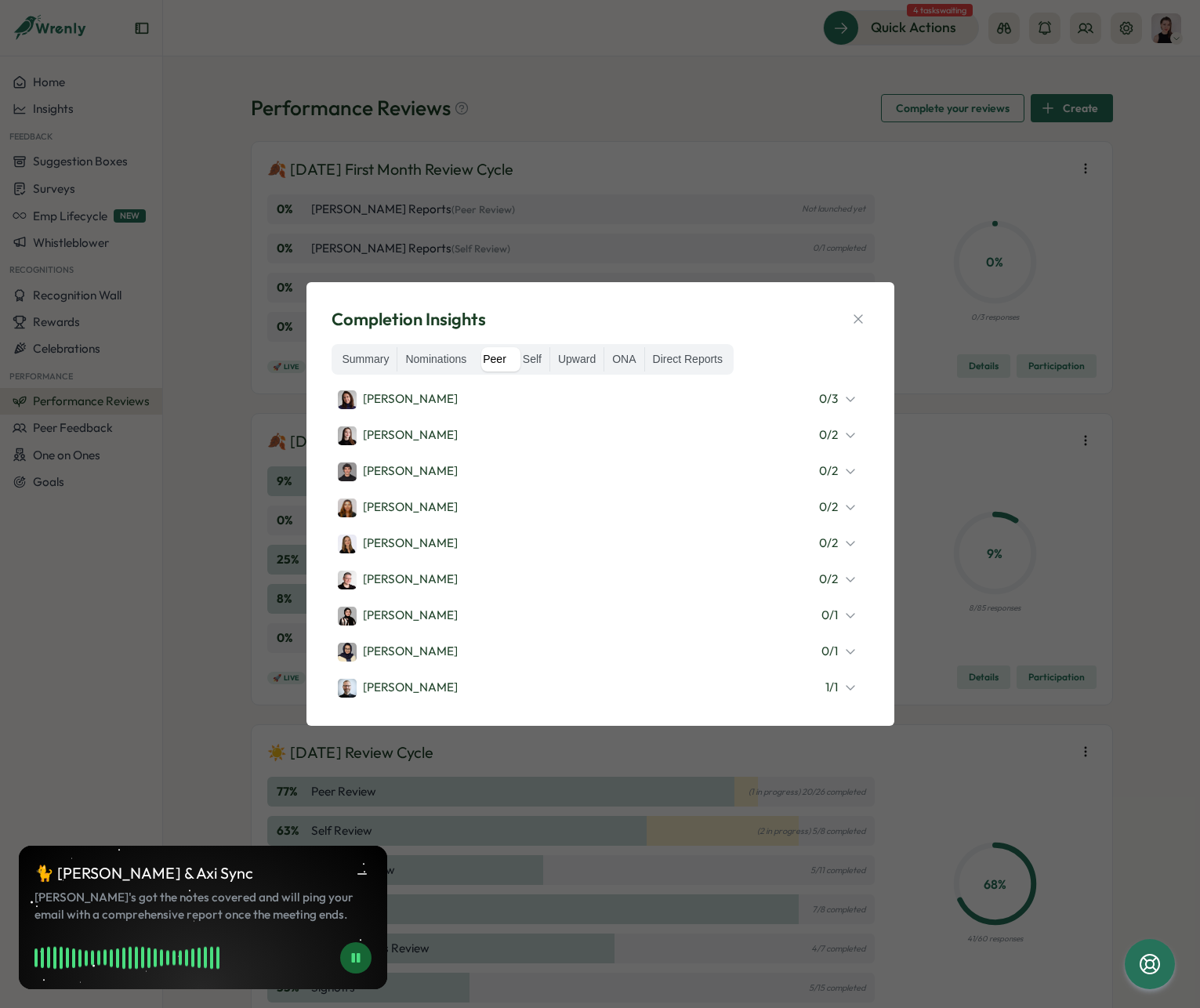
scroll to position [602, 0]
click at [533, 569] on div "Sana Naqvi 0 / 1" at bounding box center [597, 579] width 519 height 21
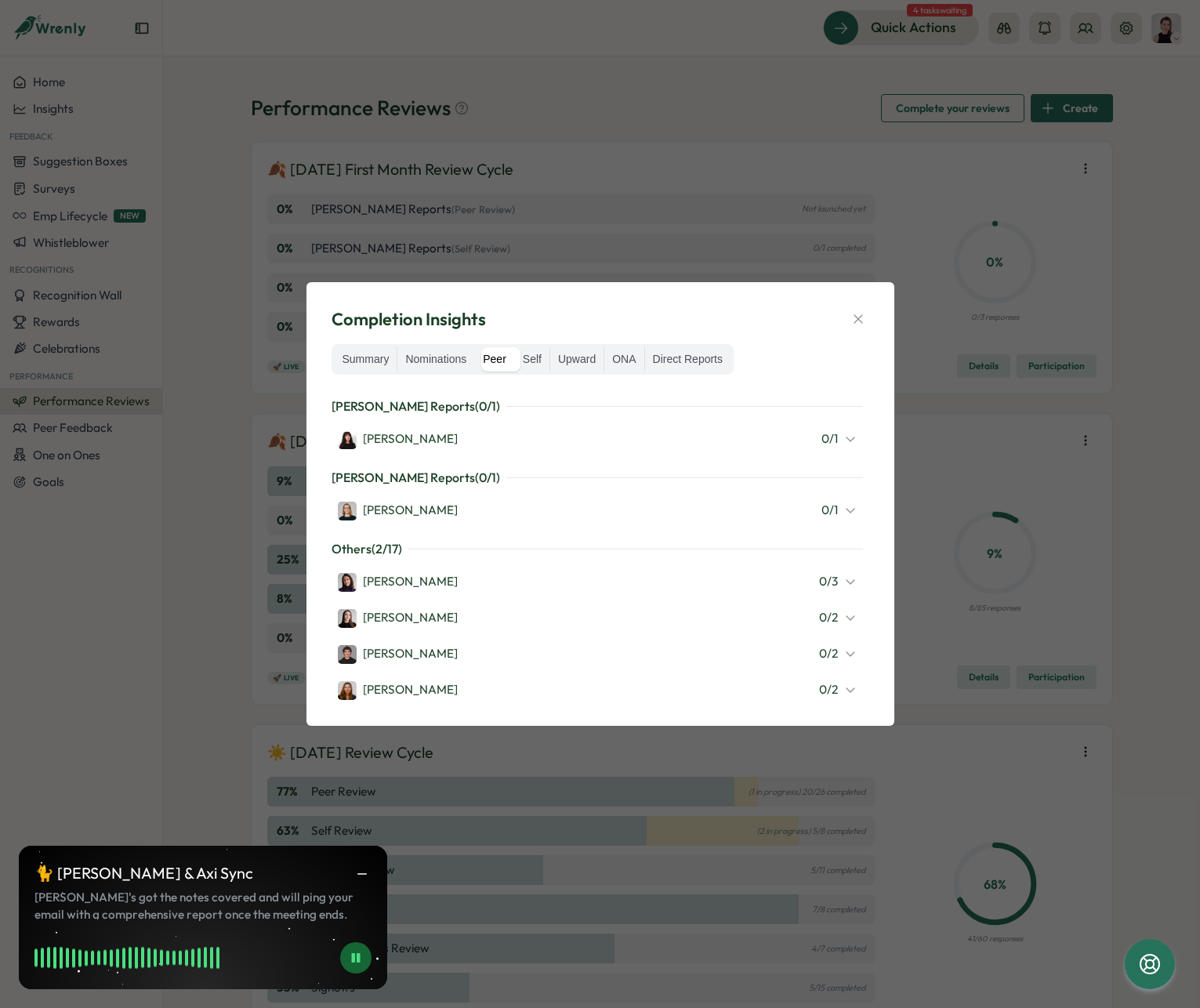
scroll to position [404, 0]
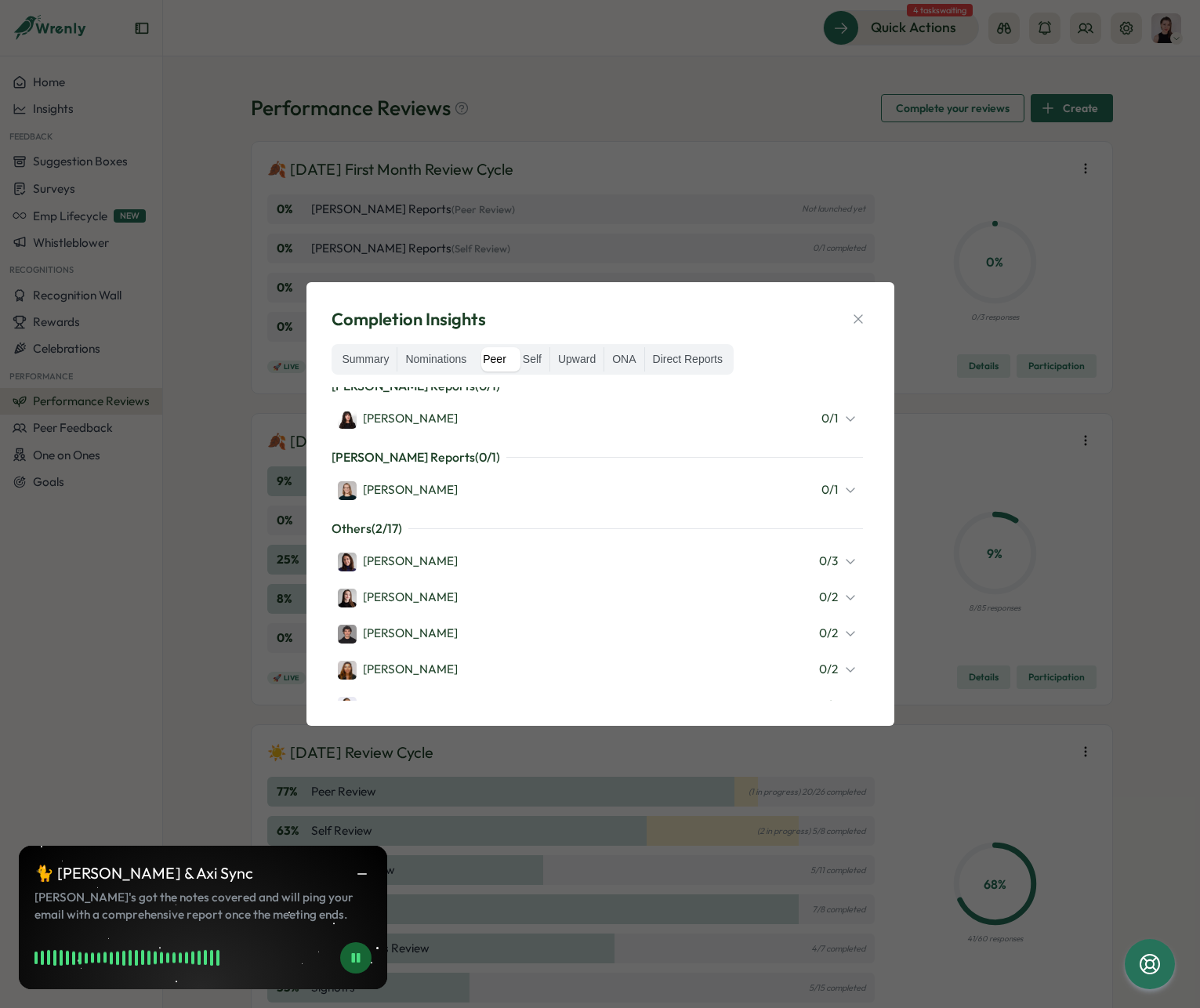
click at [549, 600] on div "Elena Ladushyna 0 / 2" at bounding box center [597, 597] width 519 height 21
click at [853, 326] on icon "button" at bounding box center [858, 319] width 15 height 15
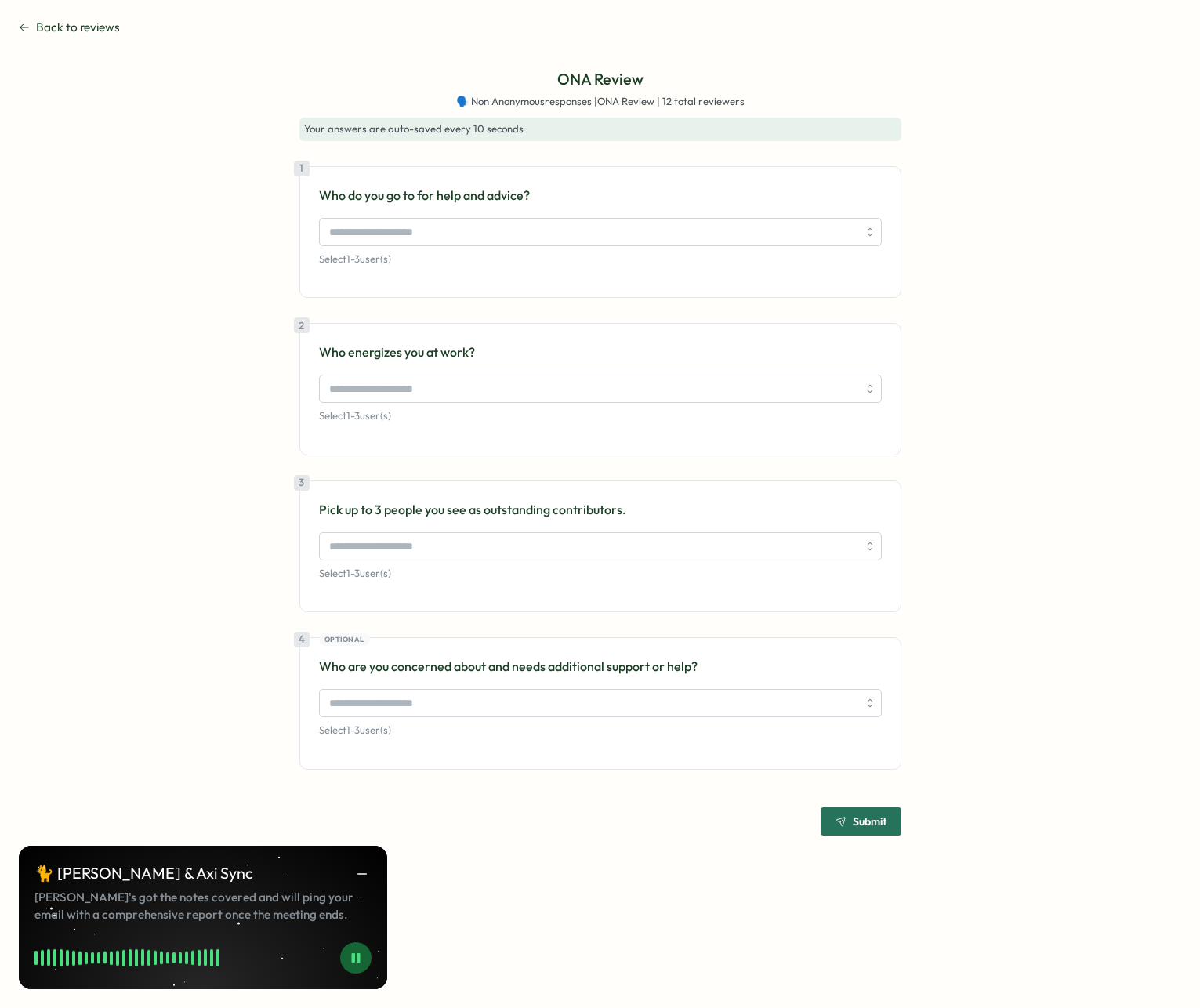
click at [980, 192] on div "ONA Review 🗣️ Non Anonymous responses | ONA Review | 12 total reviewers Your an…" at bounding box center [600, 451] width 1162 height 768
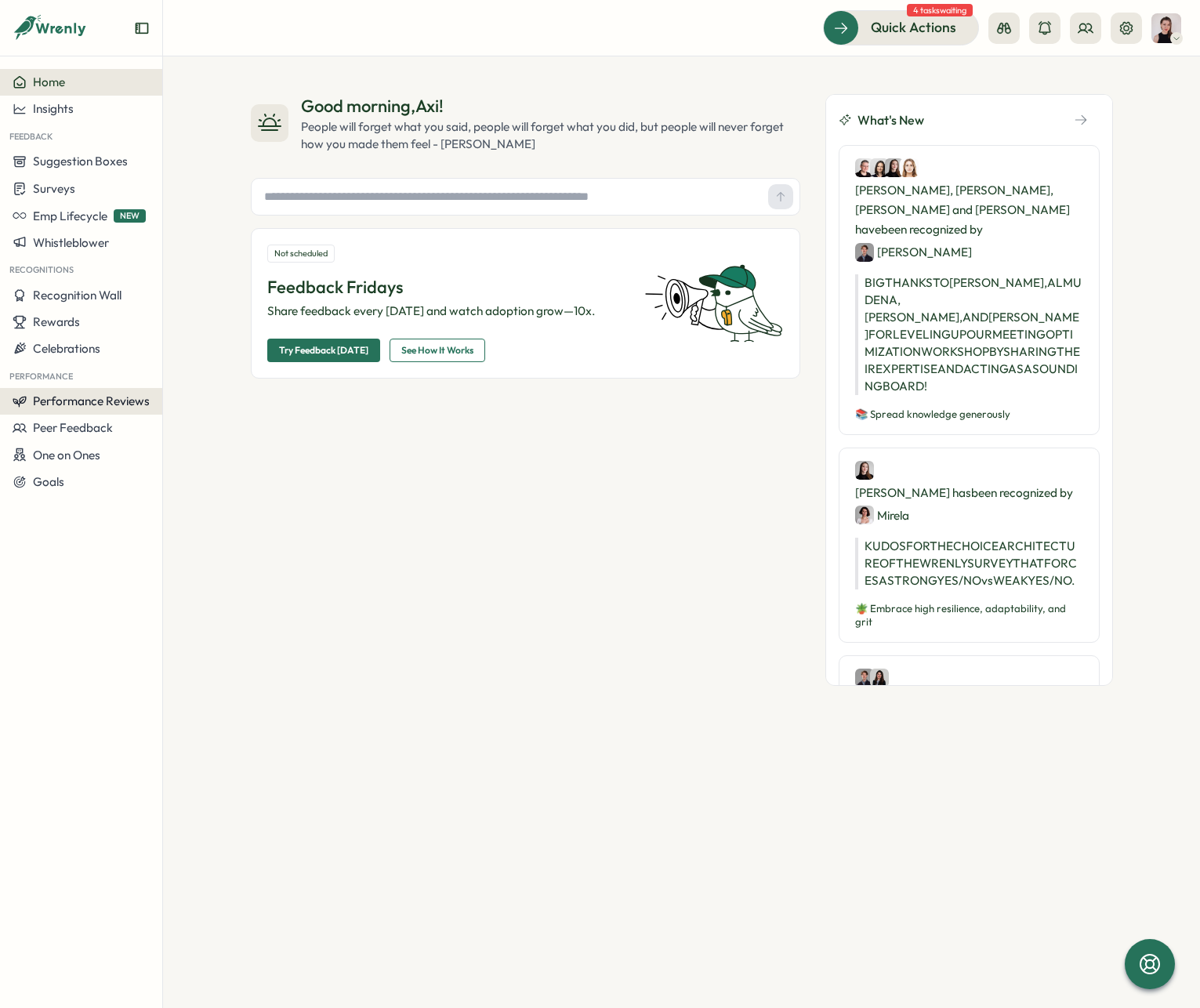
click at [65, 400] on span "Performance Reviews" at bounding box center [91, 400] width 117 height 15
click at [254, 373] on div "Reviews" at bounding box center [226, 371] width 121 height 17
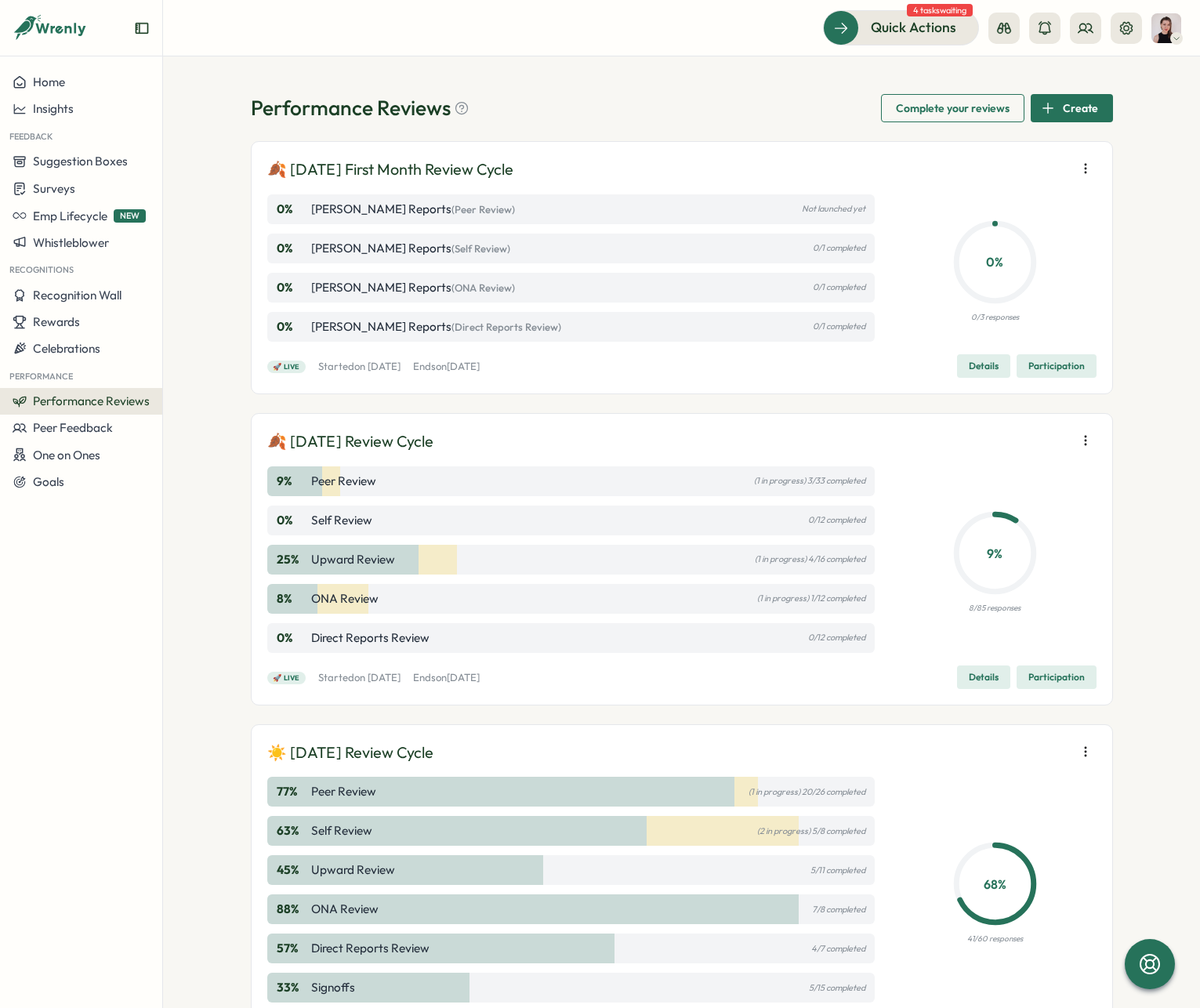
click at [1046, 686] on span "Participation" at bounding box center [1056, 677] width 57 height 22
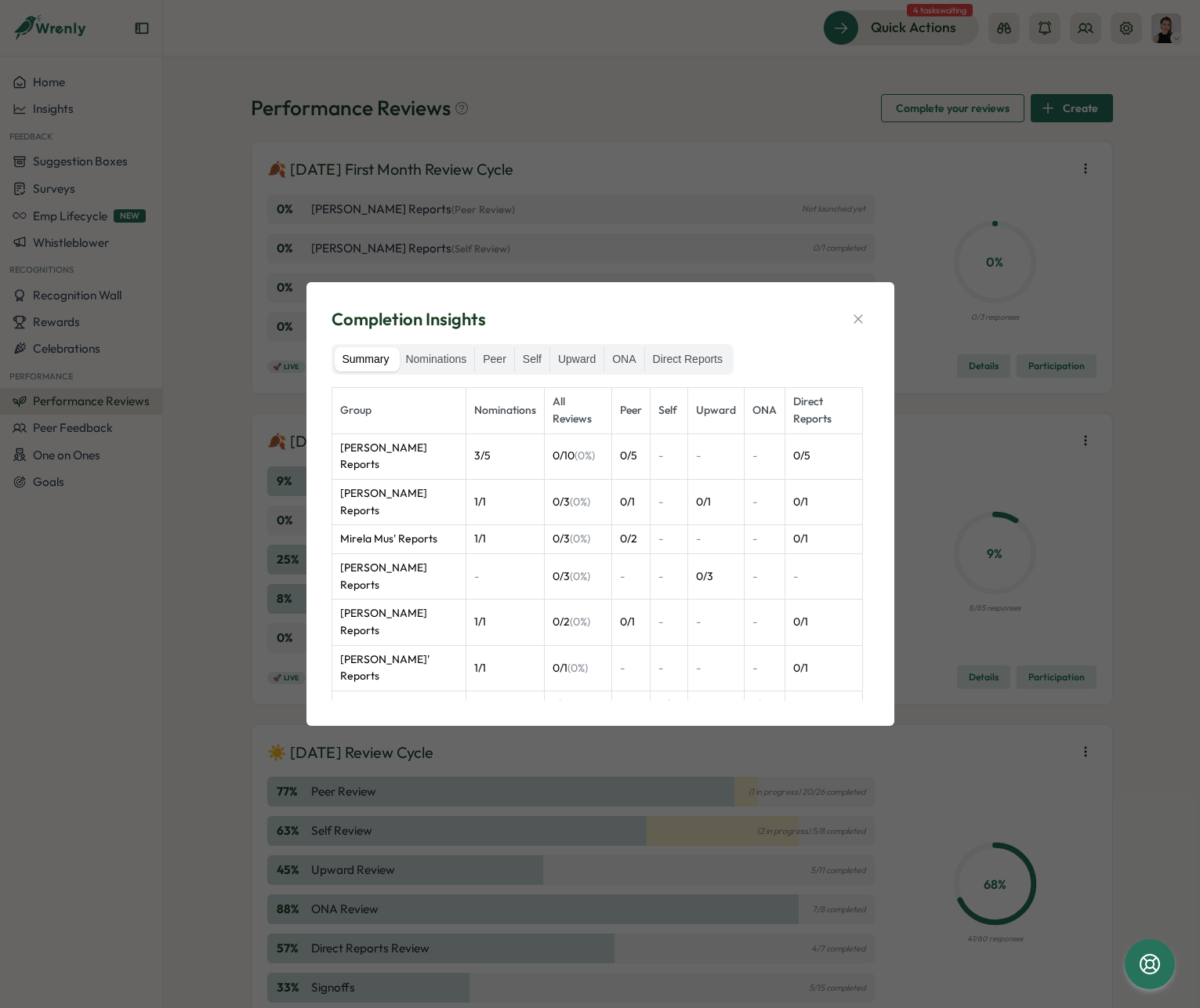
click at [407, 345] on div "Summary Nominations Peer Self Upward ONA Direct Reports" at bounding box center [533, 359] width 403 height 31
click at [418, 356] on label "Nominations" at bounding box center [435, 359] width 77 height 25
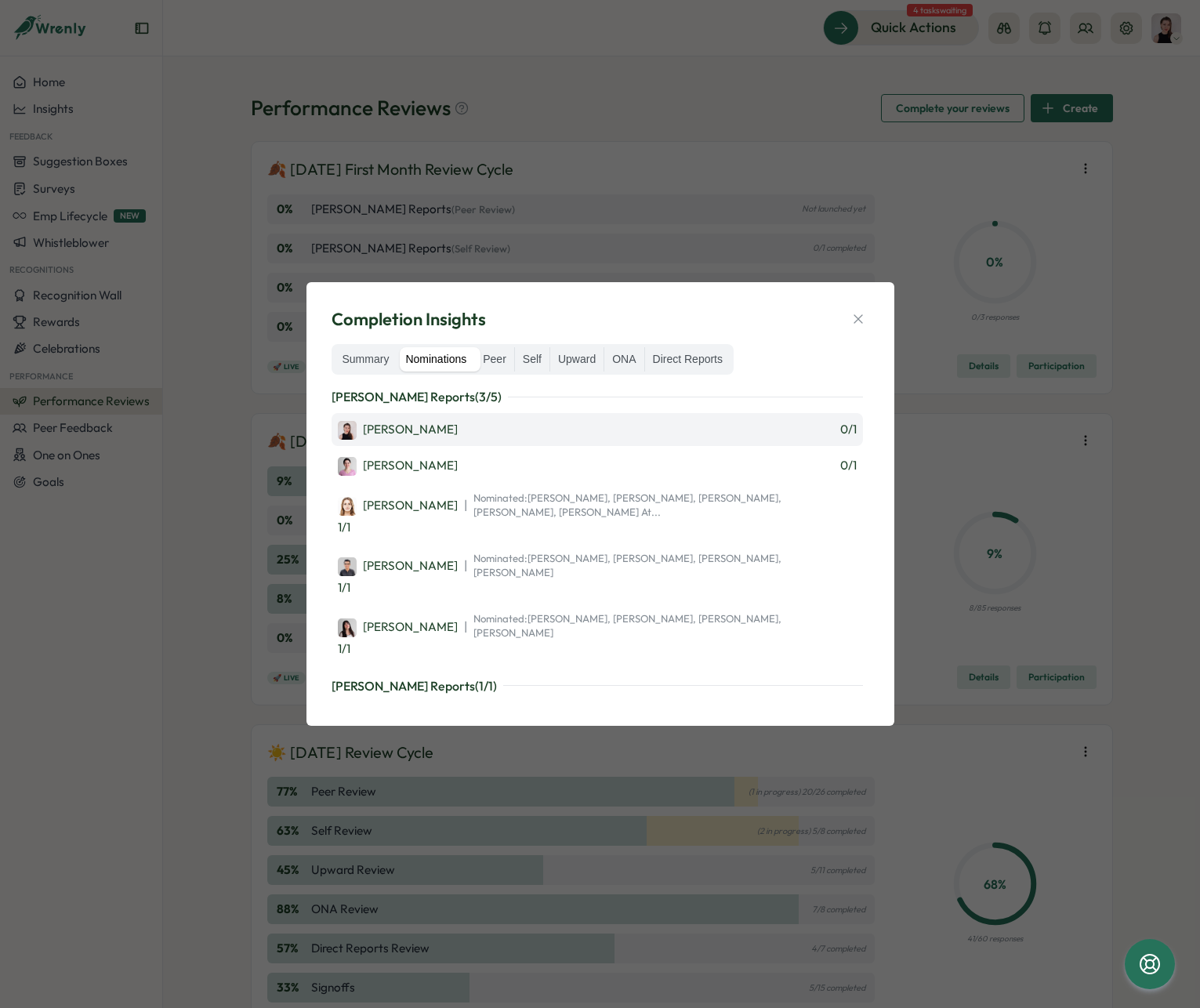
click at [538, 428] on div "Axi [PERSON_NAME] 0 / 1" at bounding box center [597, 430] width 519 height 21
click at [524, 440] on div "Axi [PERSON_NAME] 0 / 1" at bounding box center [597, 430] width 531 height 33
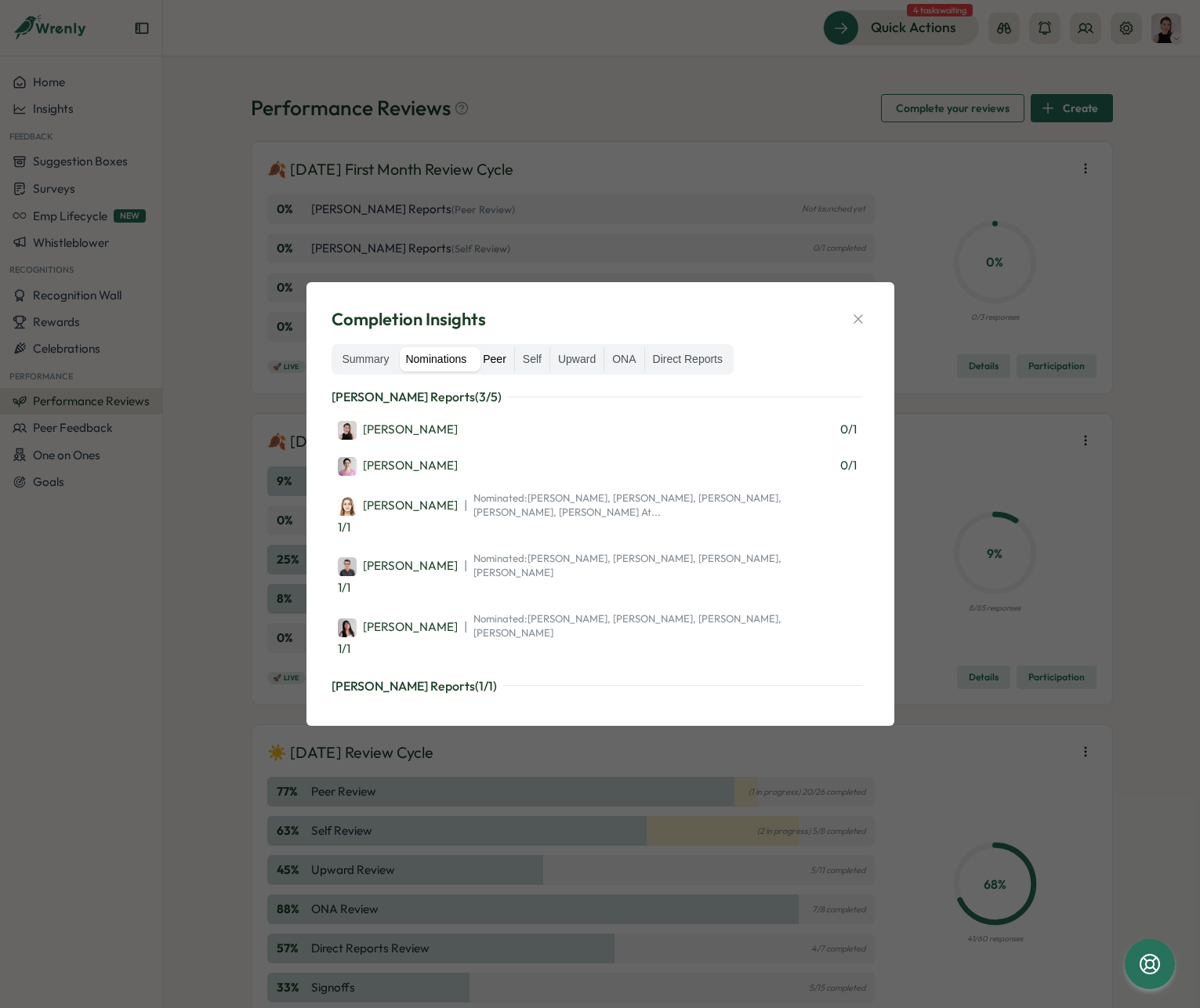
click at [508, 363] on label "Peer" at bounding box center [495, 359] width 40 height 25
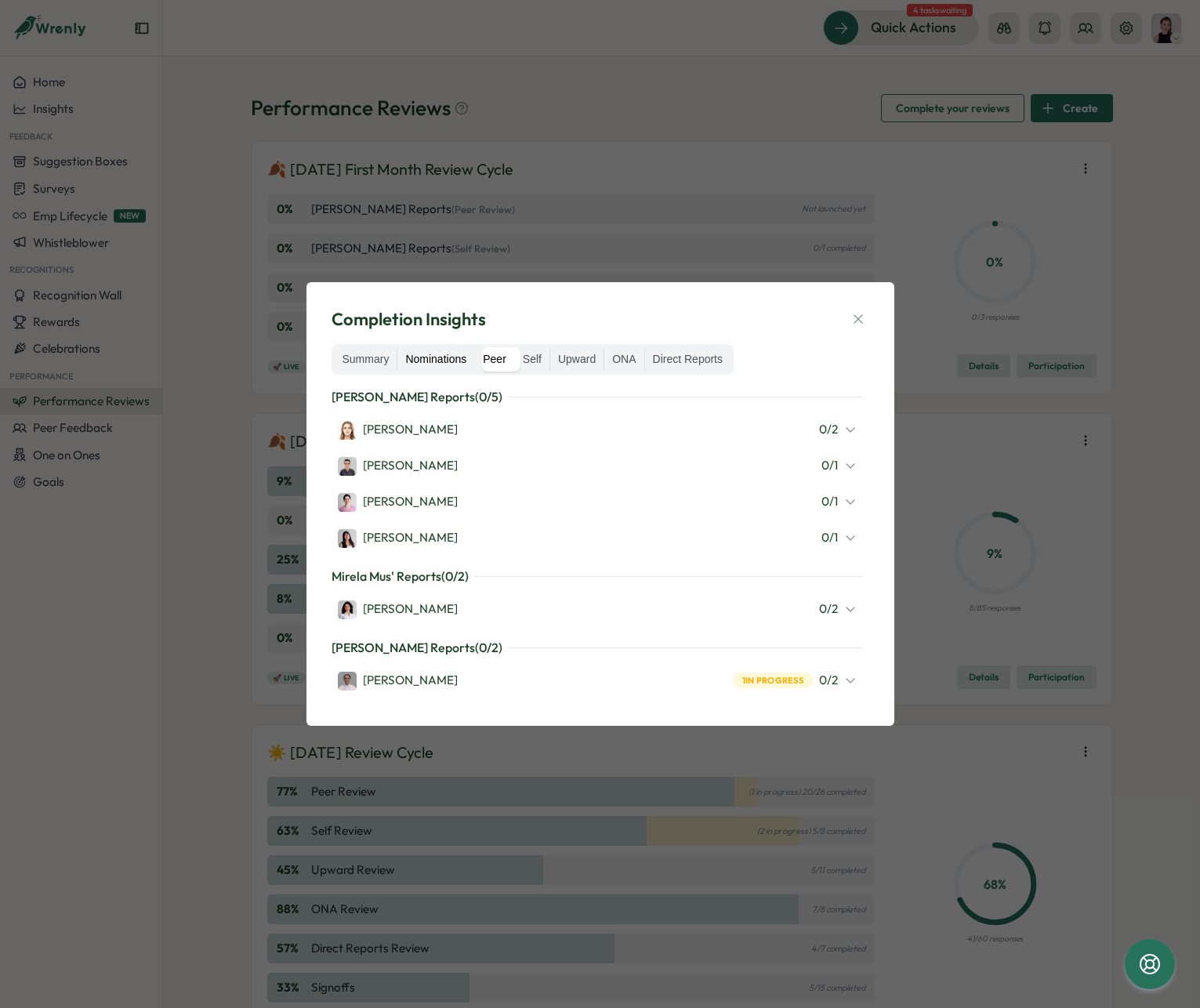
click at [450, 360] on label "Nominations" at bounding box center [435, 359] width 77 height 25
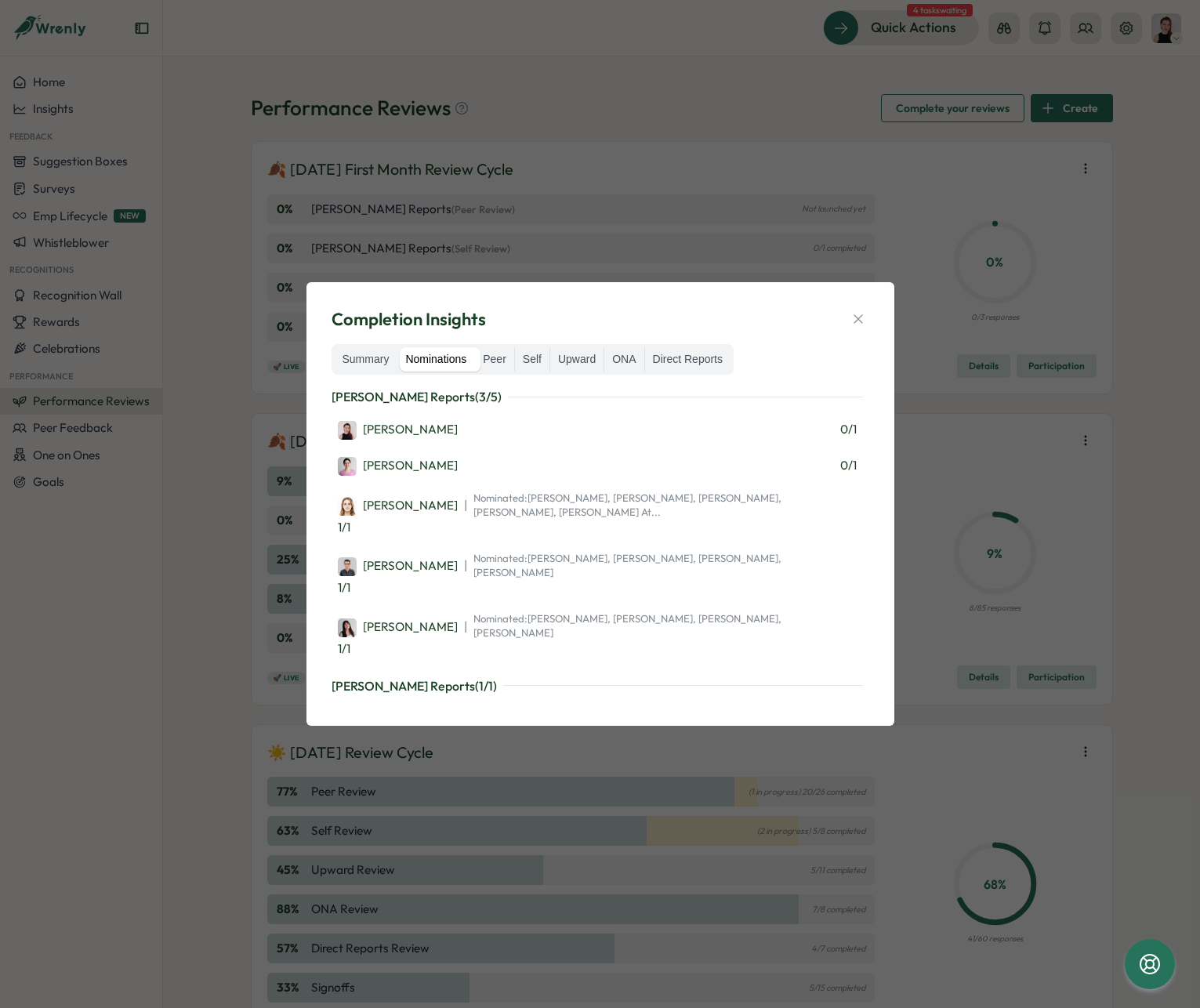
click at [854, 321] on icon "button" at bounding box center [858, 319] width 15 height 15
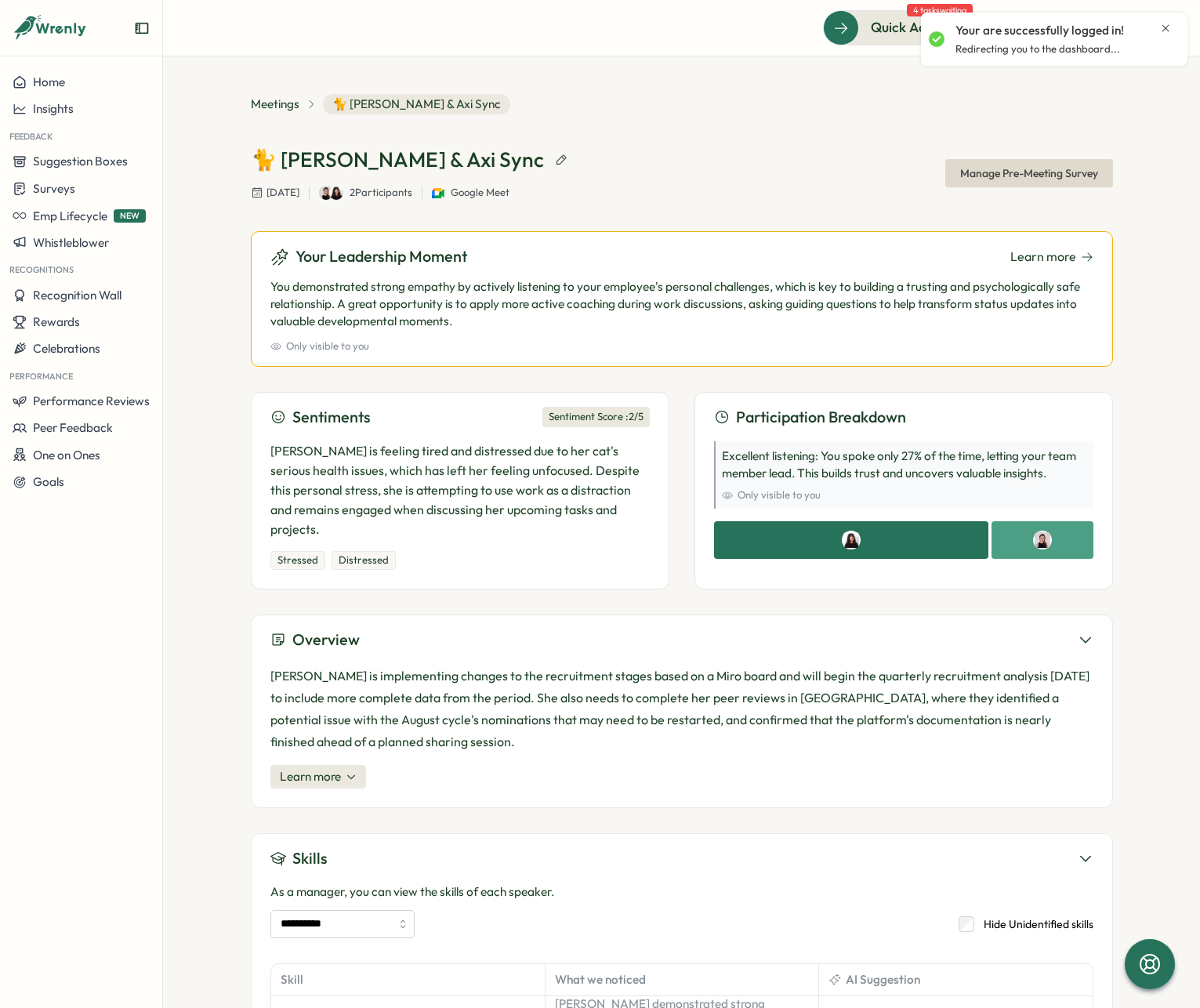
click at [1169, 25] on icon "Close notification" at bounding box center [1166, 28] width 13 height 13
click at [769, 151] on div "🐈 Kelly & Axi Sync Monday, Sep 22, 2025 2 Participants Google Meet Manage Pre-M…" at bounding box center [682, 173] width 862 height 54
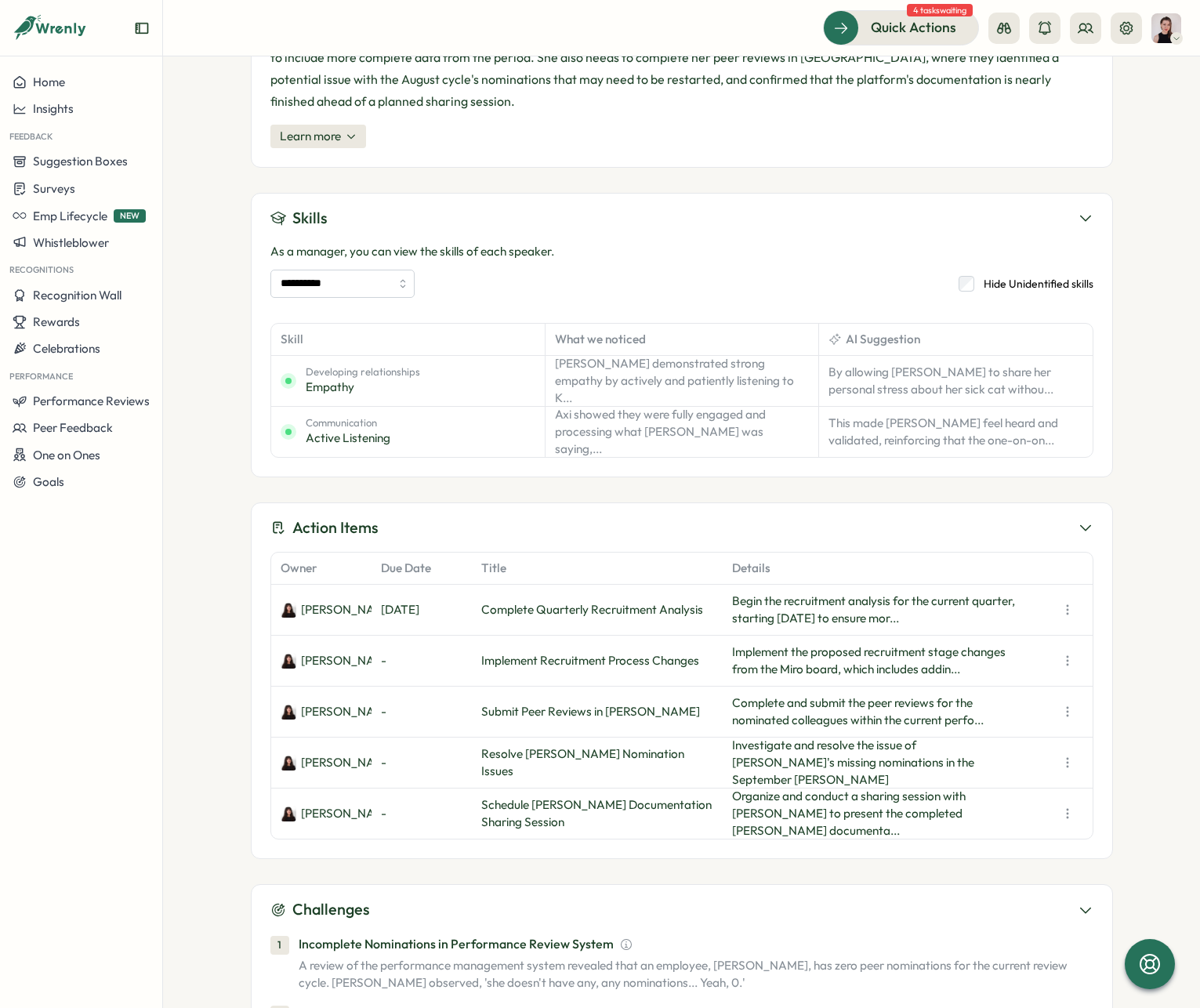
scroll to position [978, 0]
